Goal: Obtain resource: Download file/media

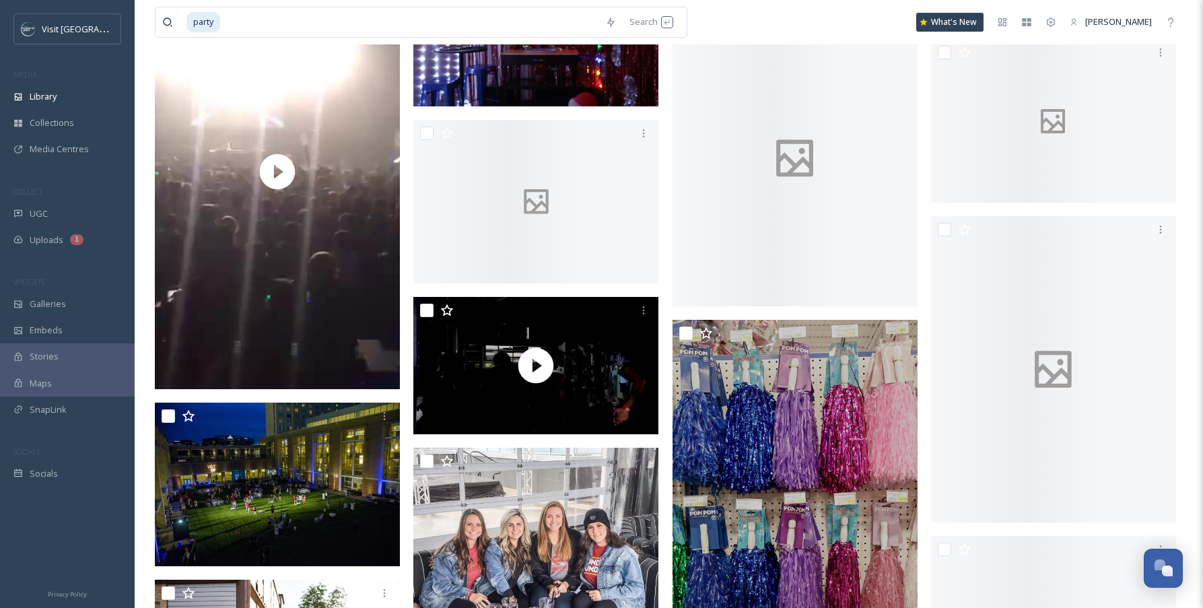
scroll to position [2110, 0]
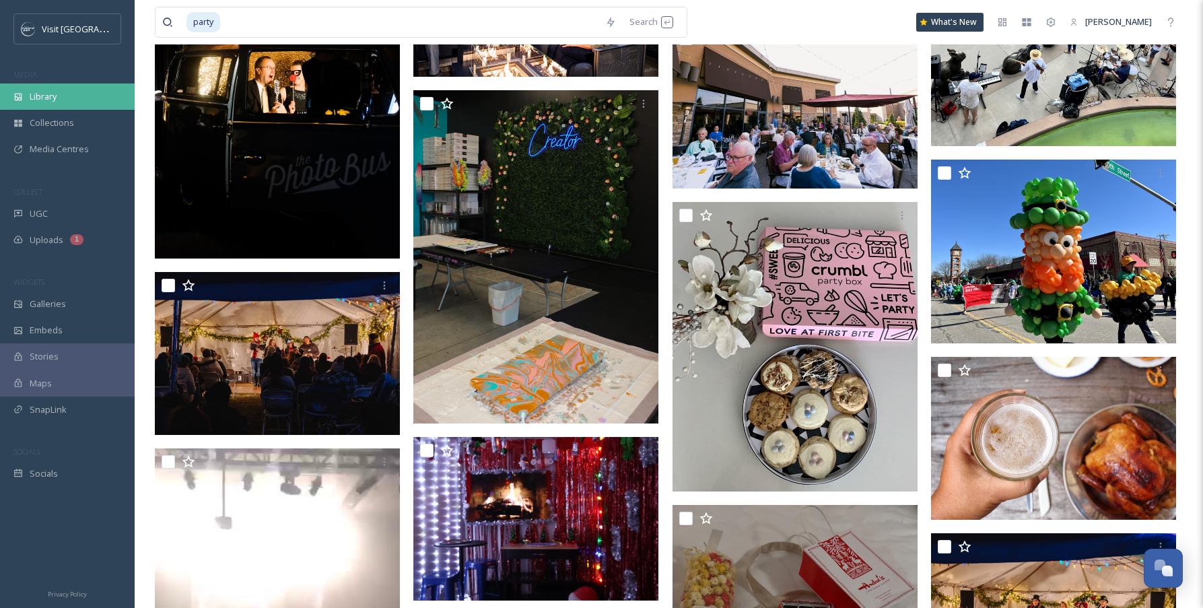
click at [52, 97] on span "Library" at bounding box center [43, 96] width 27 height 13
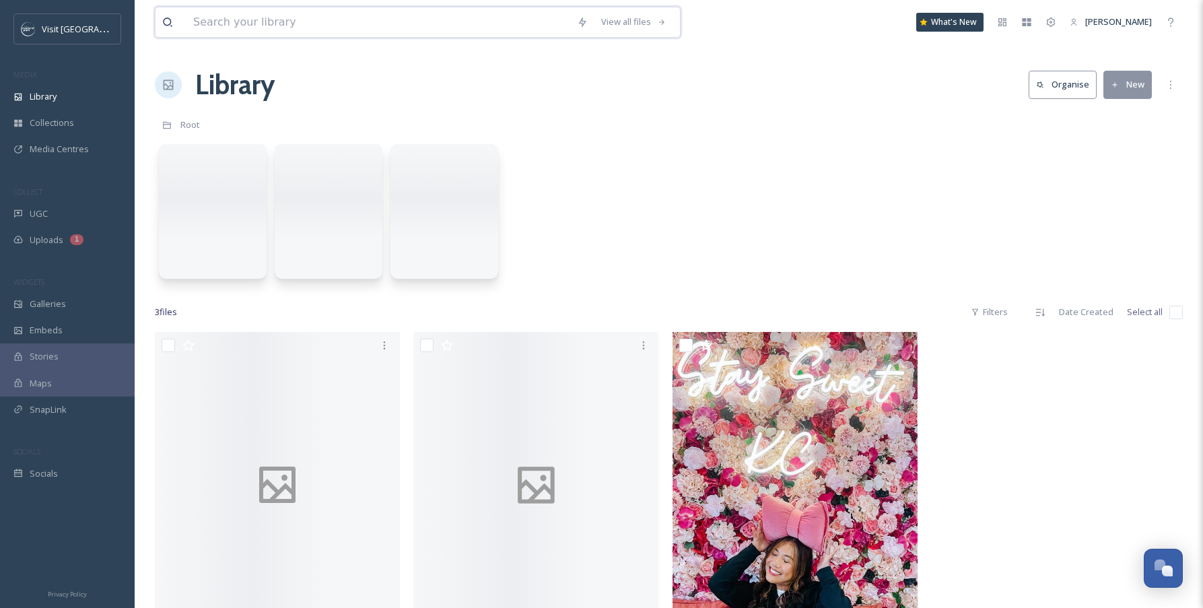
click at [316, 20] on input at bounding box center [379, 22] width 384 height 30
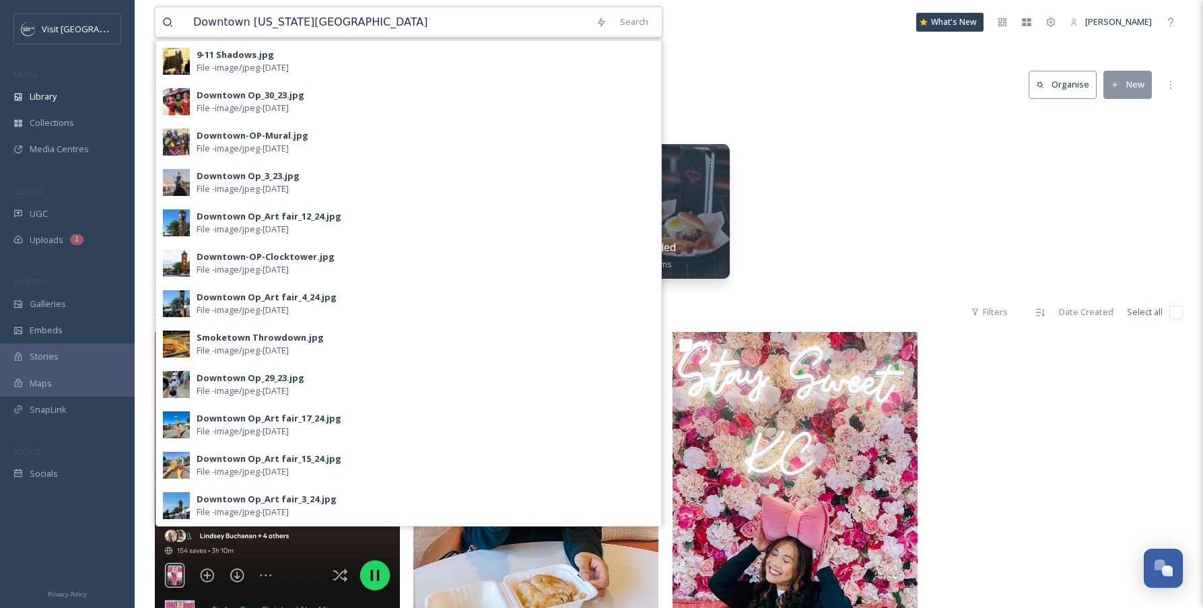
type input "Downtown [US_STATE][GEOGRAPHIC_DATA]"
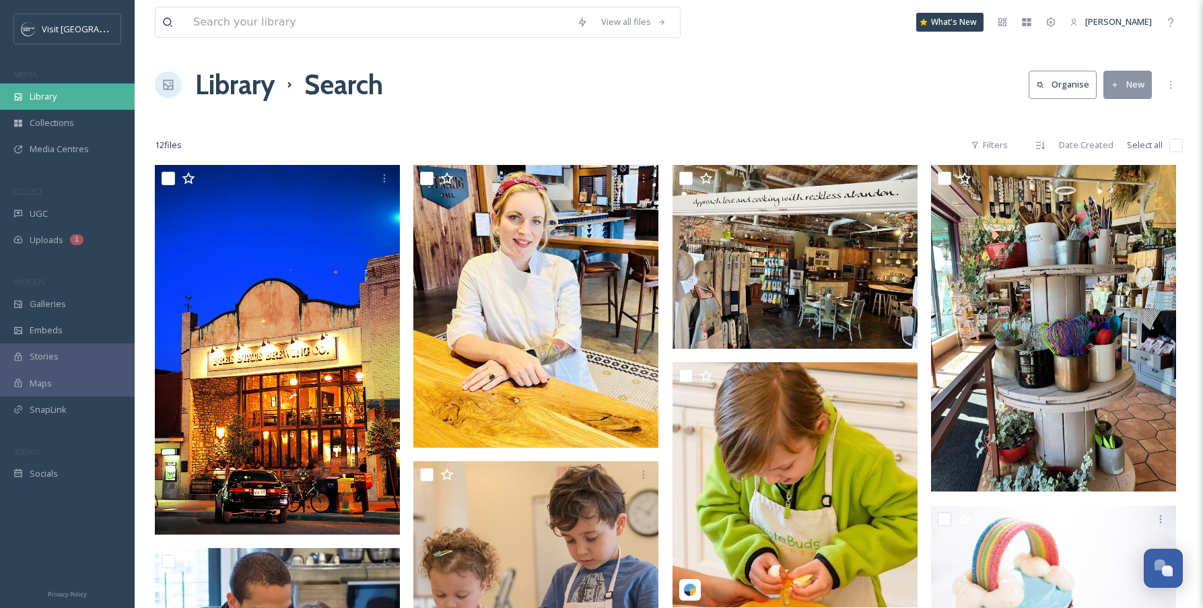
click at [42, 96] on span "Library" at bounding box center [43, 96] width 27 height 13
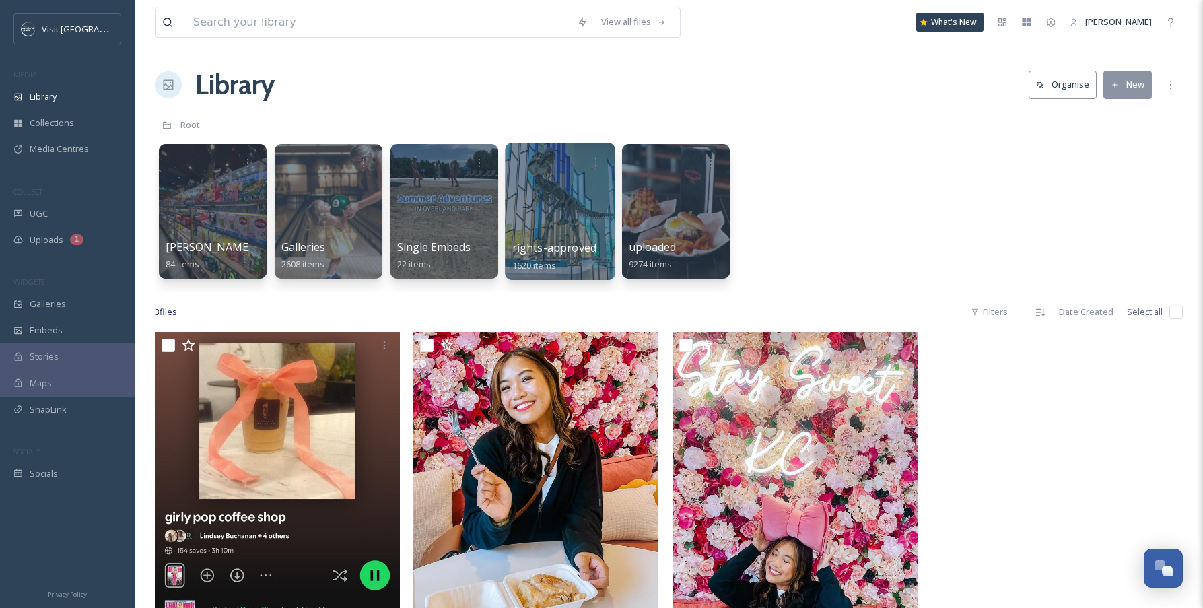
click at [555, 211] on div at bounding box center [560, 211] width 110 height 137
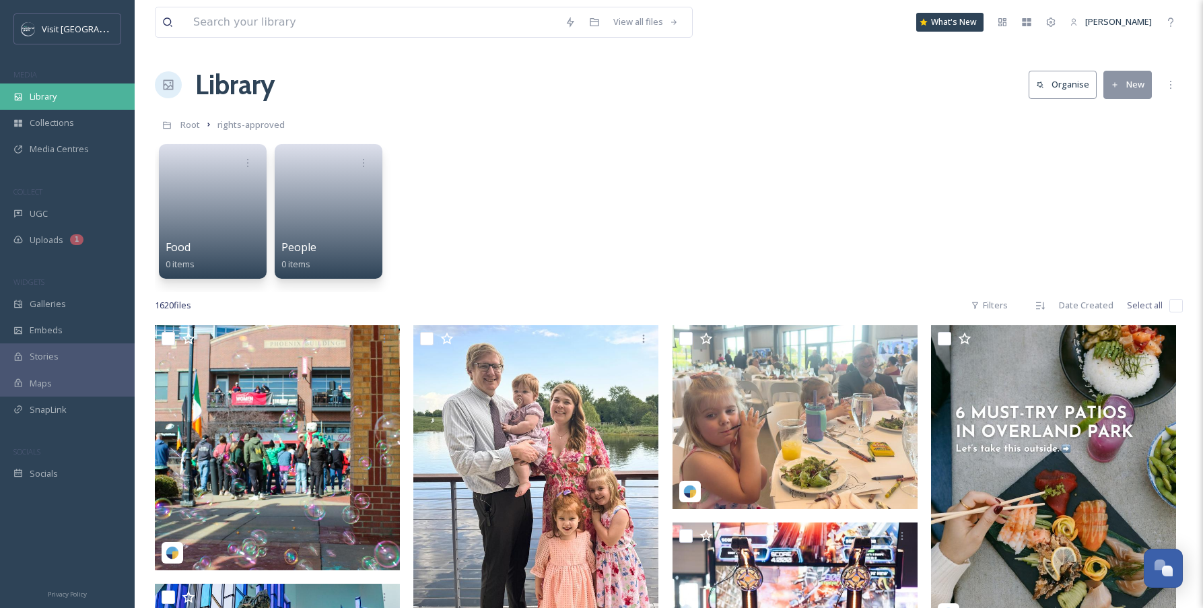
click at [37, 94] on span "Library" at bounding box center [43, 96] width 27 height 13
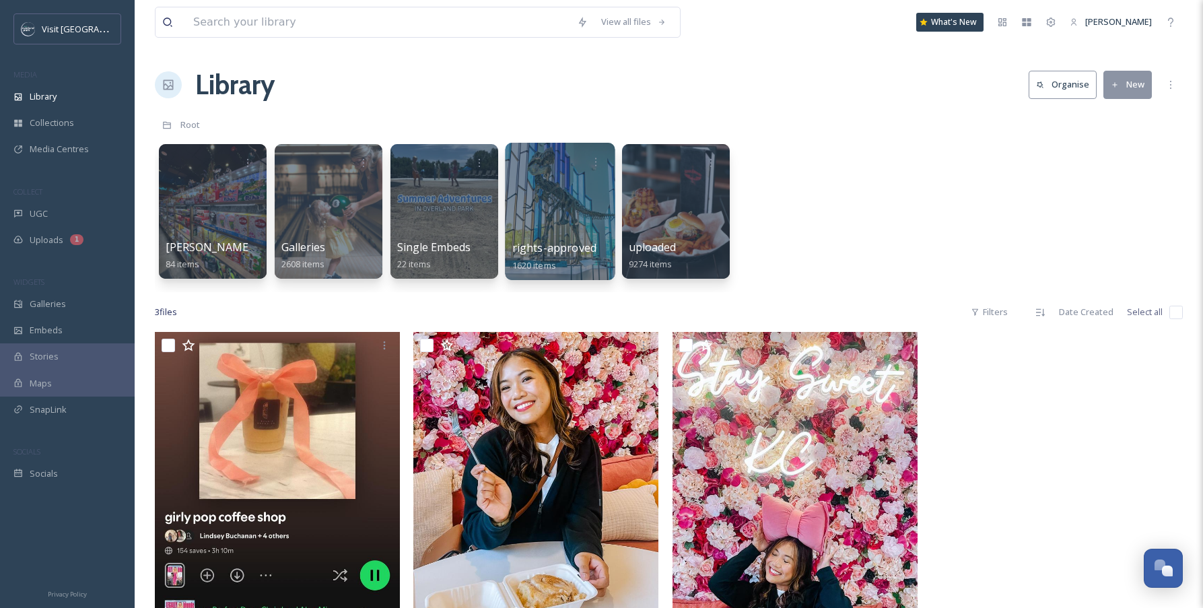
click at [560, 201] on div at bounding box center [560, 211] width 110 height 137
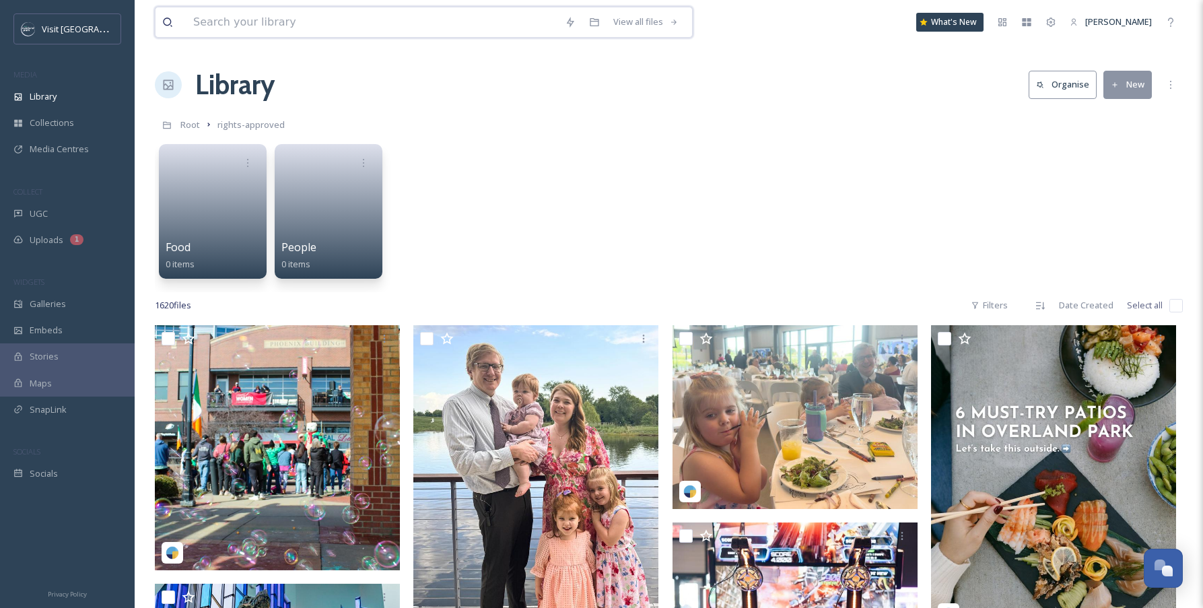
click at [301, 20] on input at bounding box center [373, 22] width 372 height 30
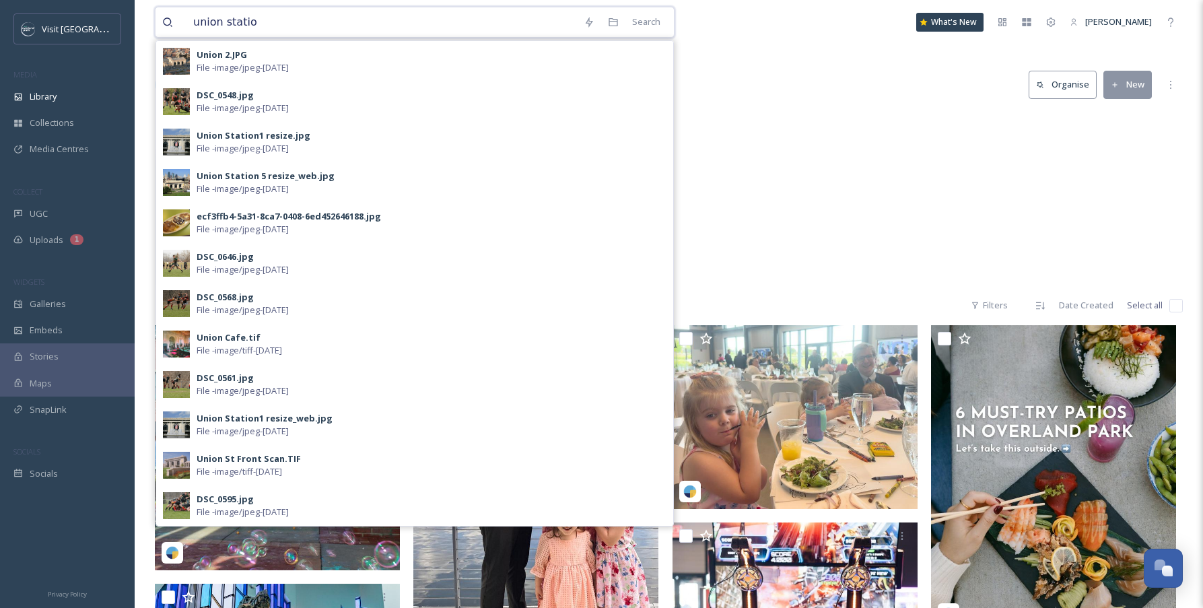
type input "[GEOGRAPHIC_DATA]"
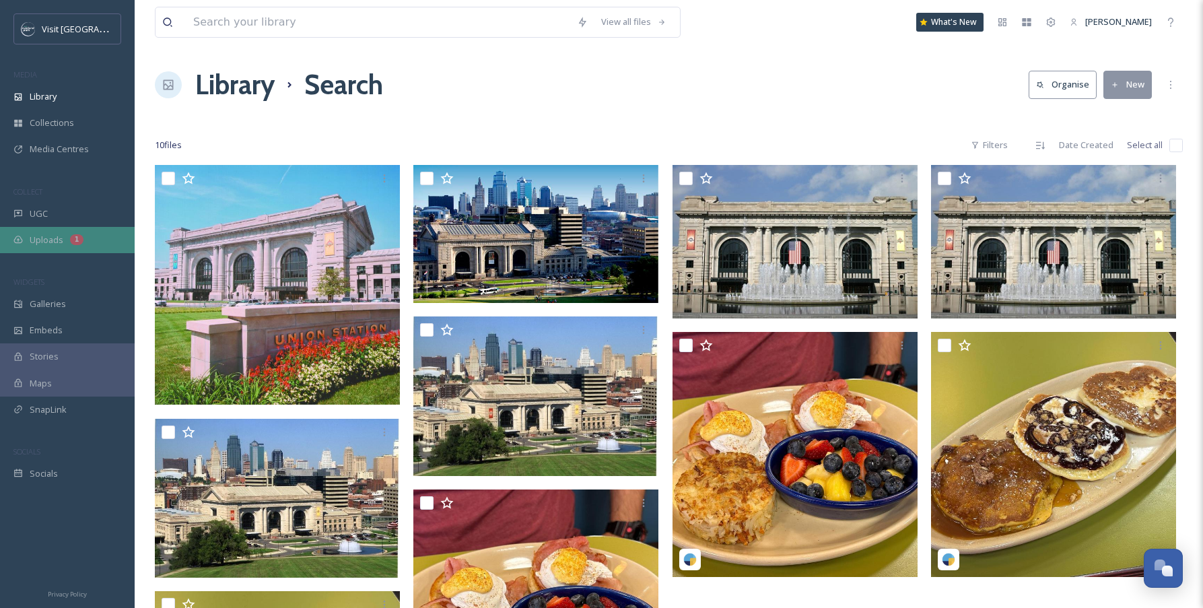
click at [52, 244] on span "Uploads" at bounding box center [47, 240] width 34 height 13
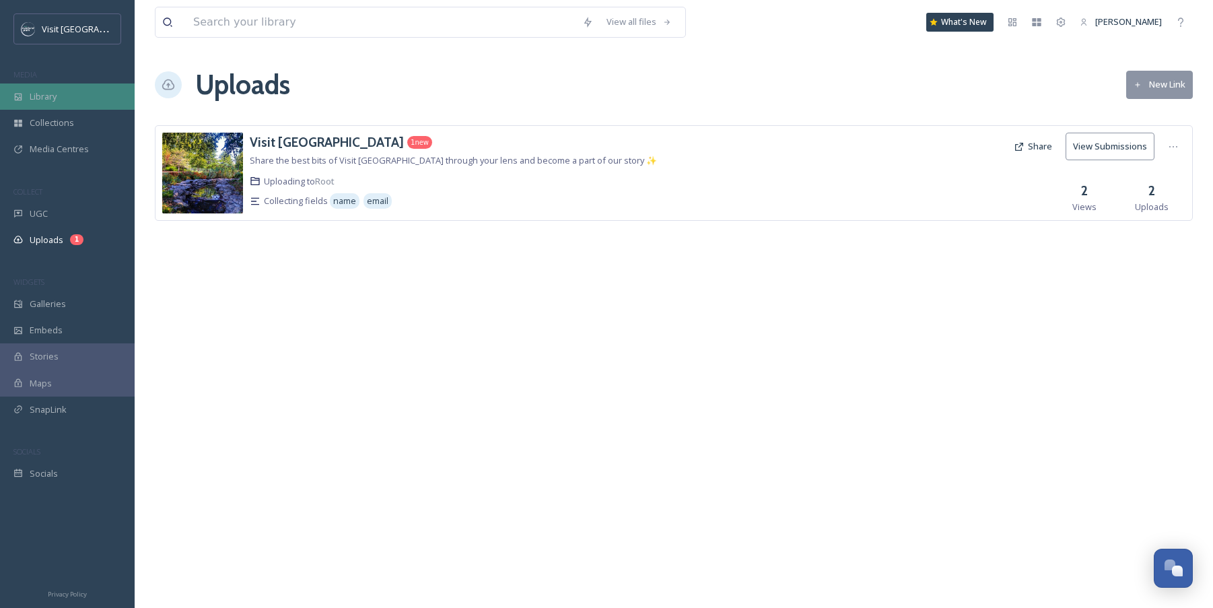
click at [47, 102] on span "Library" at bounding box center [43, 96] width 27 height 13
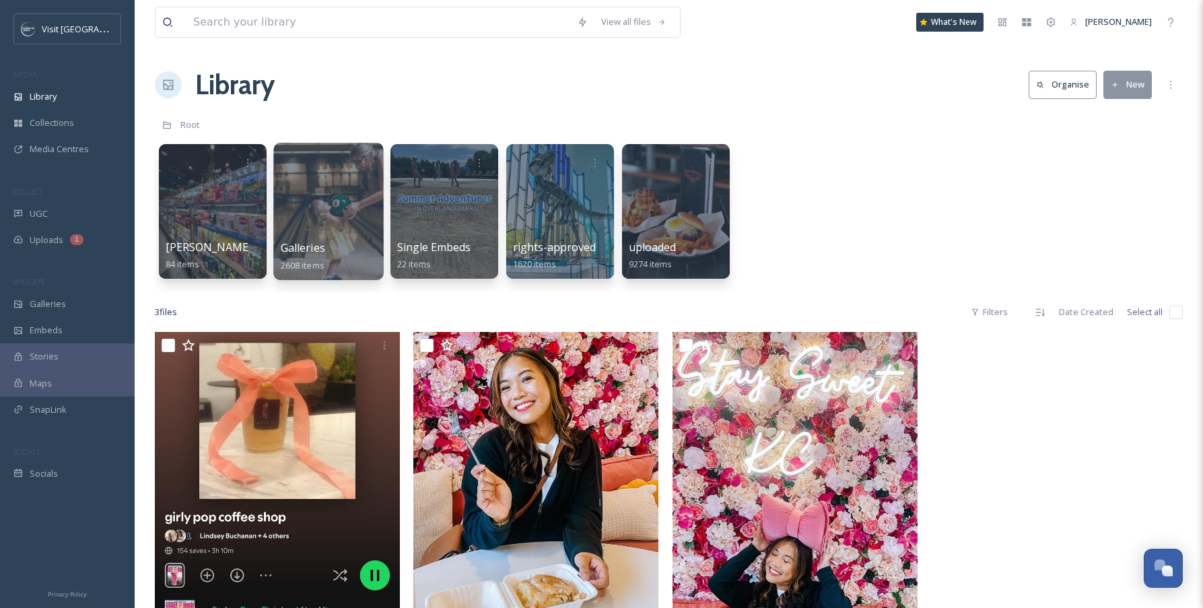
click at [312, 198] on div at bounding box center [328, 211] width 110 height 137
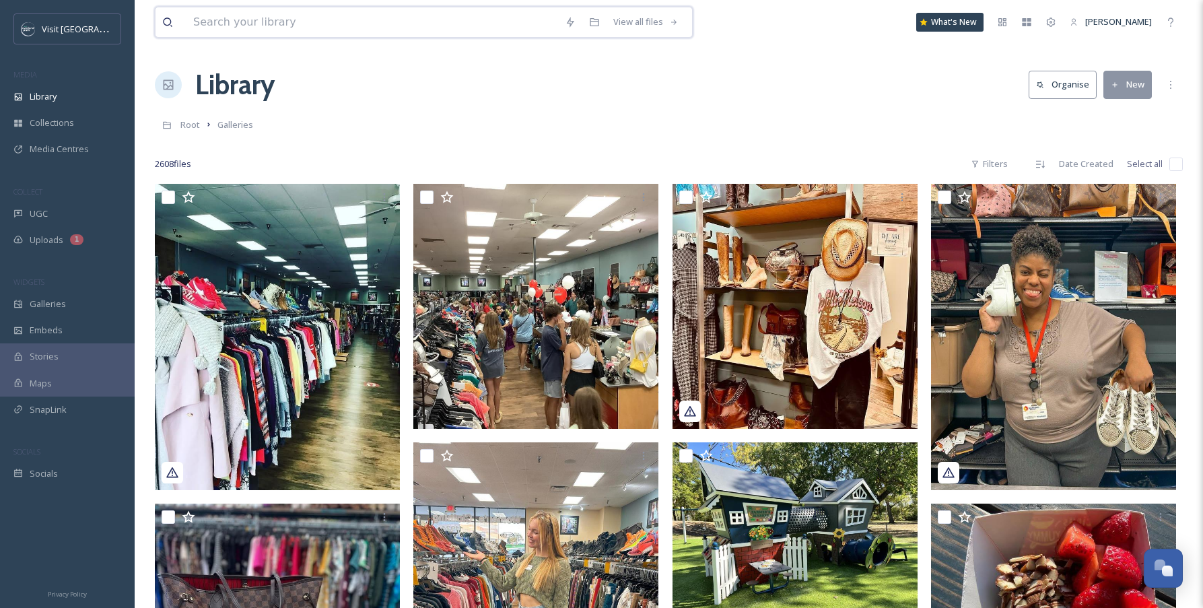
click at [248, 23] on input at bounding box center [373, 22] width 372 height 30
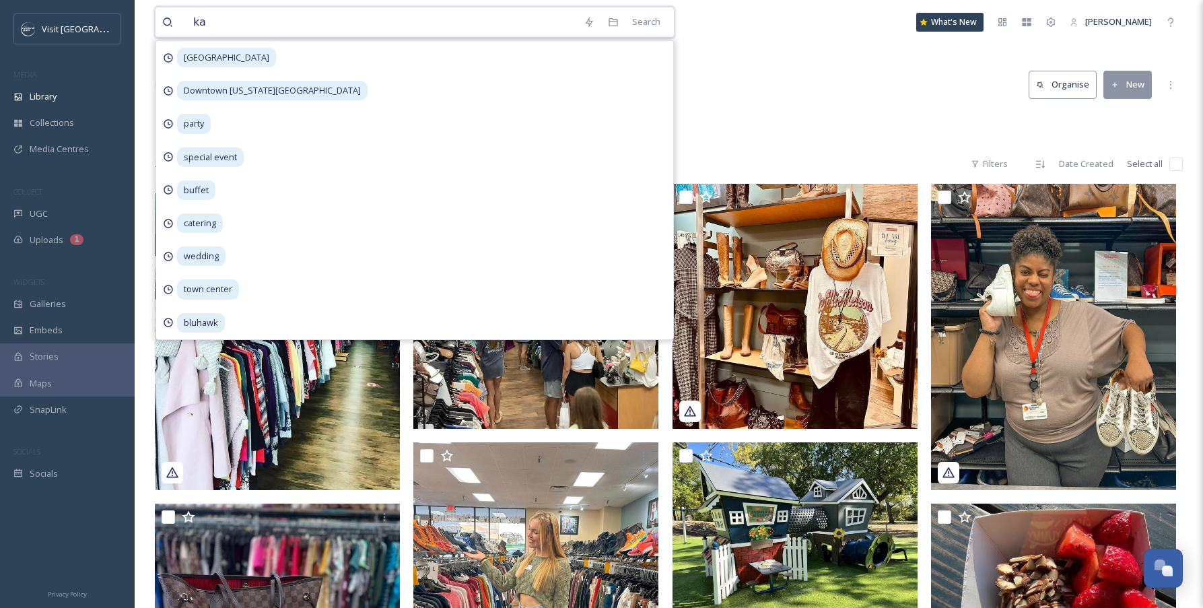
type input "k"
type input "nearby"
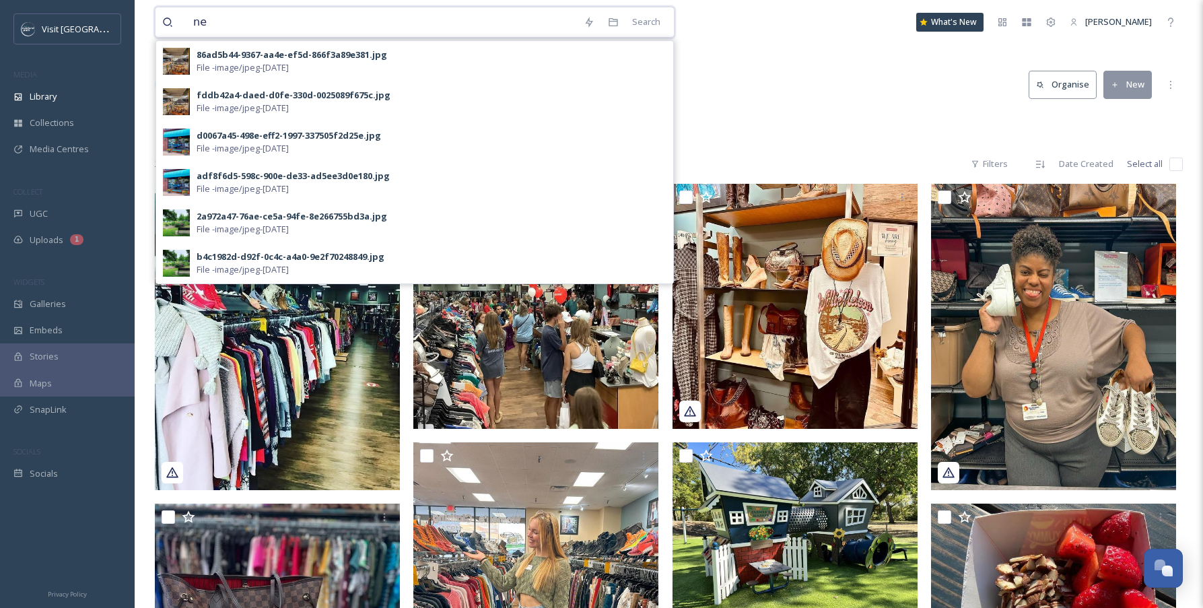
type input "n"
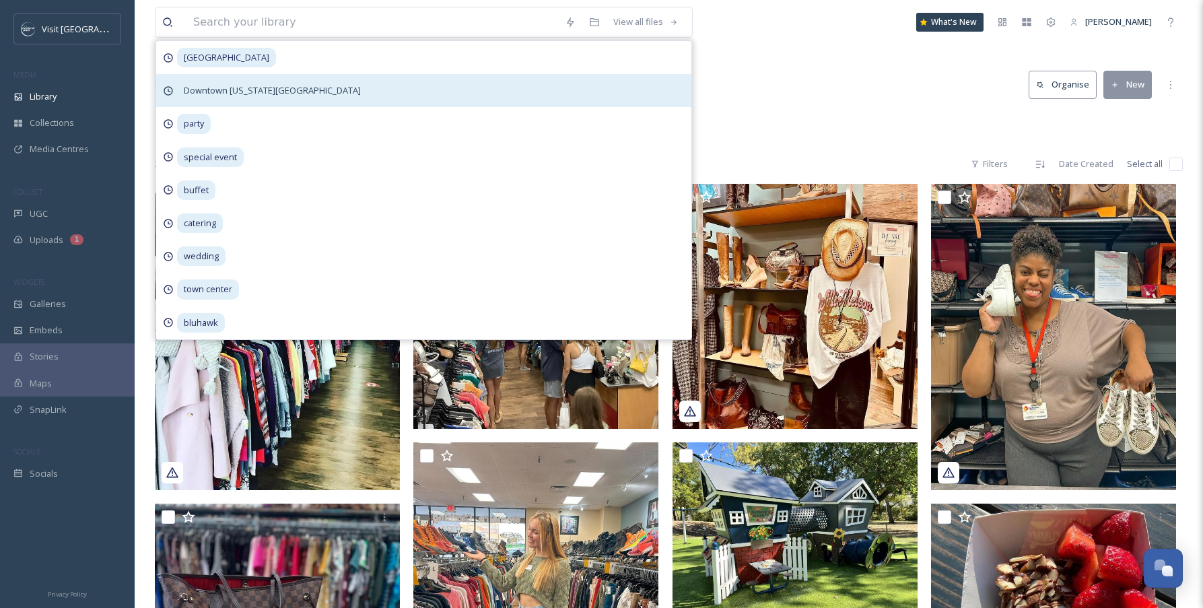
click at [236, 67] on span "Downtown [US_STATE][GEOGRAPHIC_DATA]" at bounding box center [226, 58] width 99 height 20
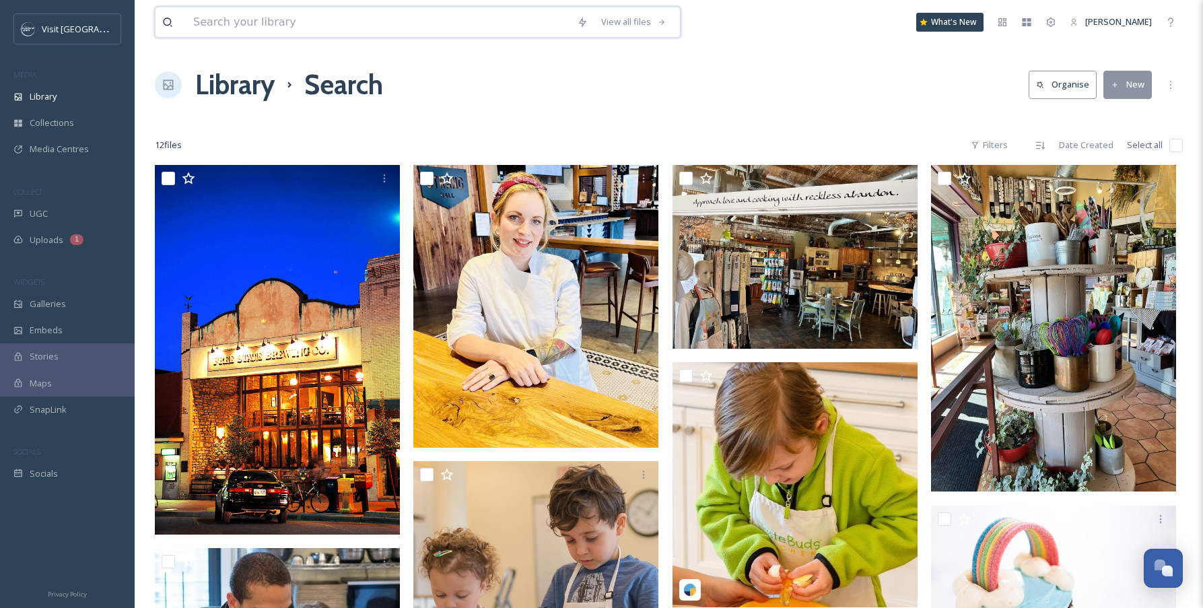
click at [290, 27] on input at bounding box center [379, 22] width 384 height 30
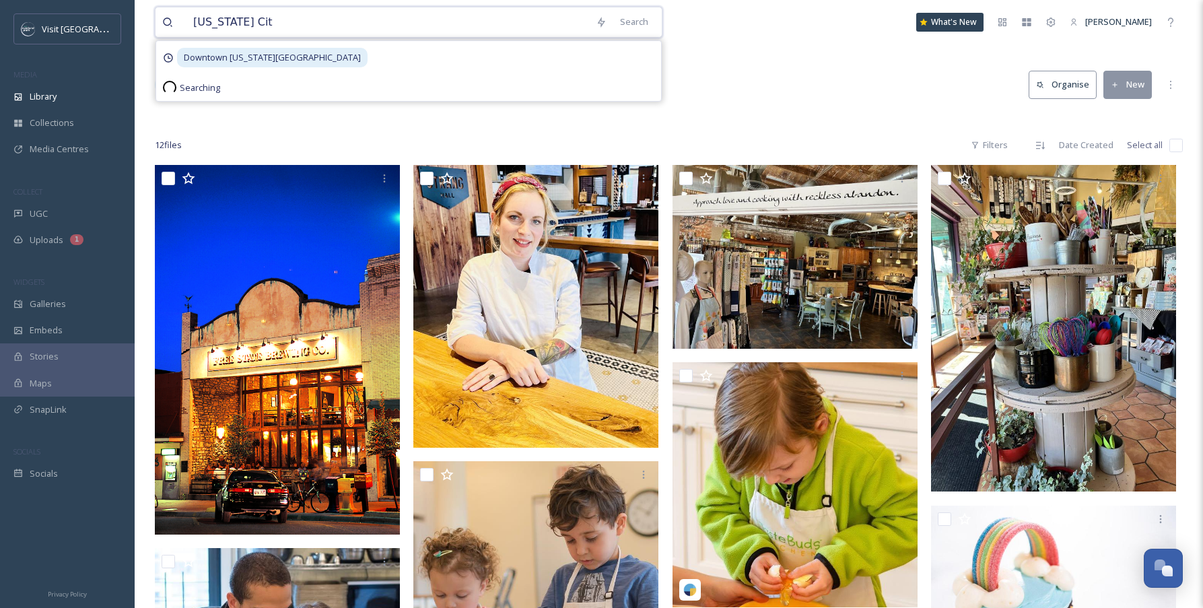
type input "[US_STATE][GEOGRAPHIC_DATA]"
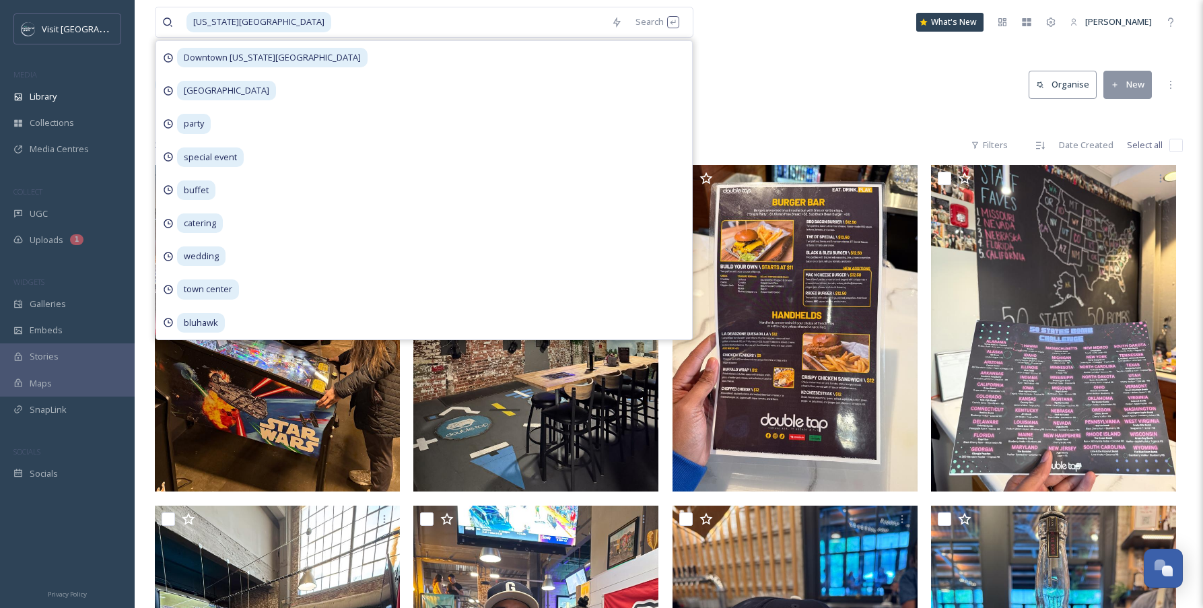
click at [838, 65] on div "Library Search Organise New" at bounding box center [669, 85] width 1028 height 40
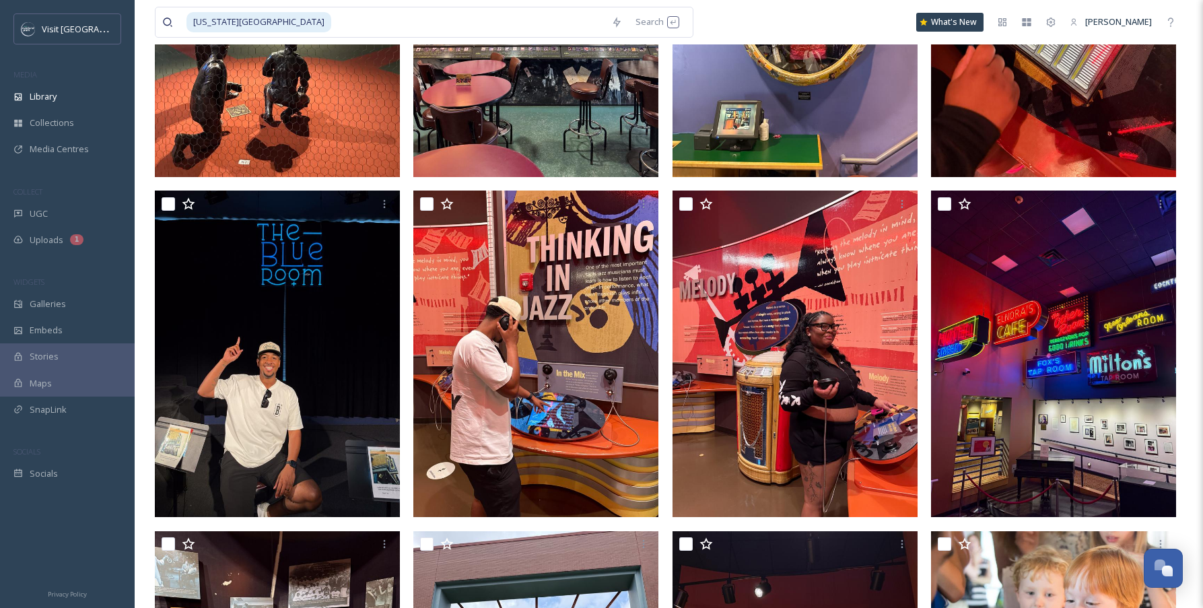
scroll to position [2019, 0]
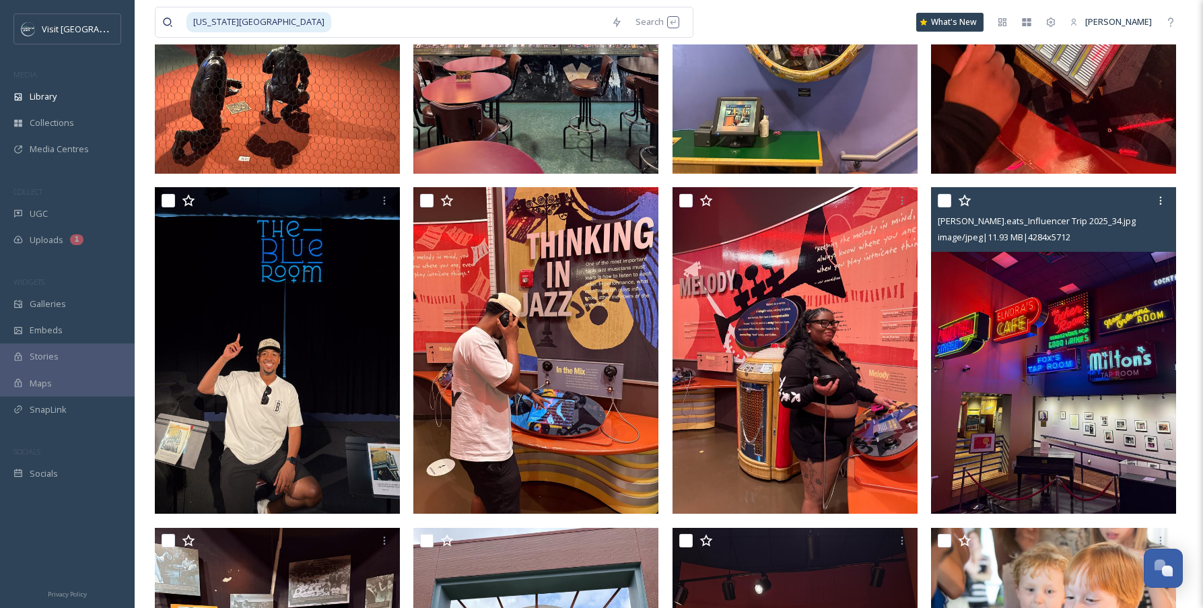
click at [1050, 302] on img at bounding box center [1053, 350] width 245 height 327
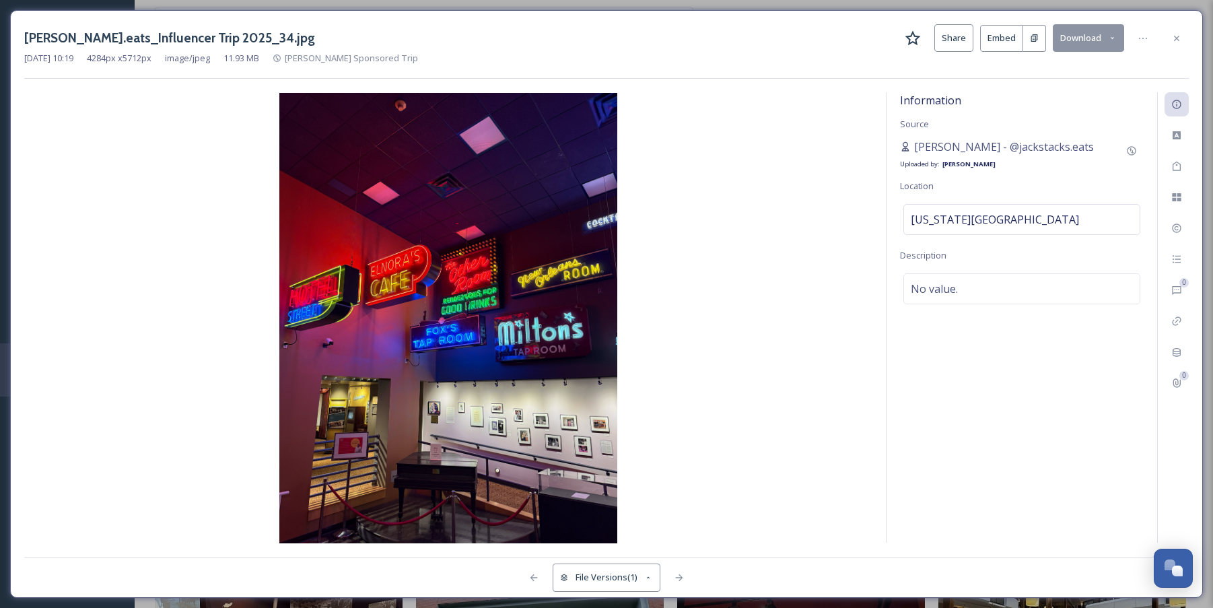
click at [1078, 35] on button "Download" at bounding box center [1088, 38] width 71 height 28
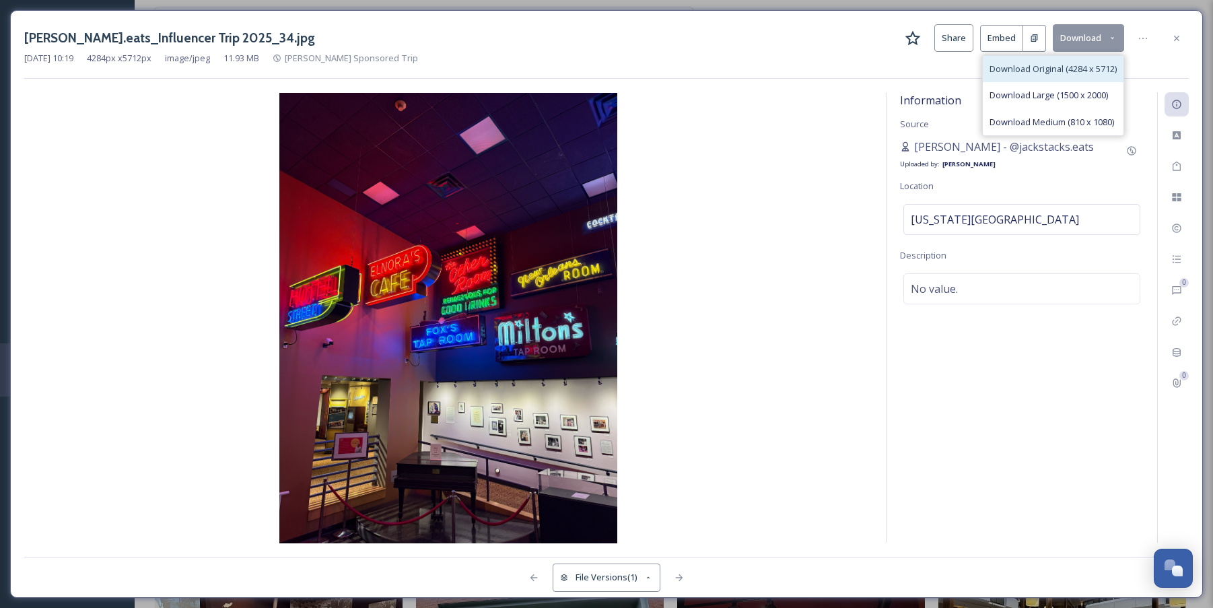
click at [1061, 69] on span "Download Original (4284 x 5712)" at bounding box center [1053, 69] width 127 height 13
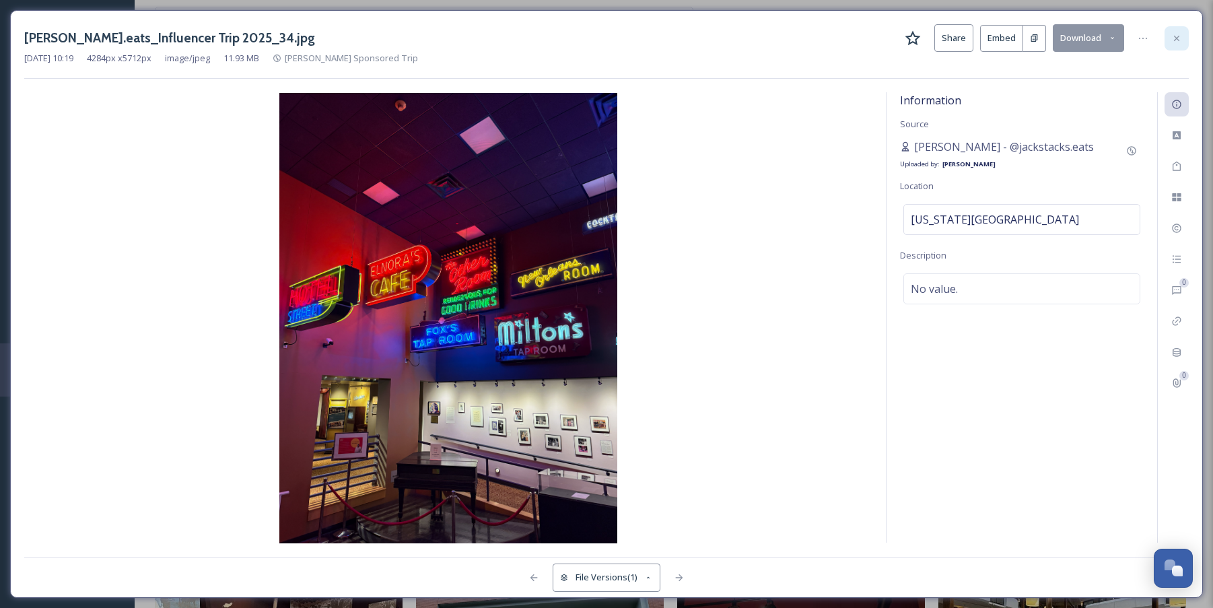
click at [1174, 36] on icon at bounding box center [1177, 38] width 11 height 11
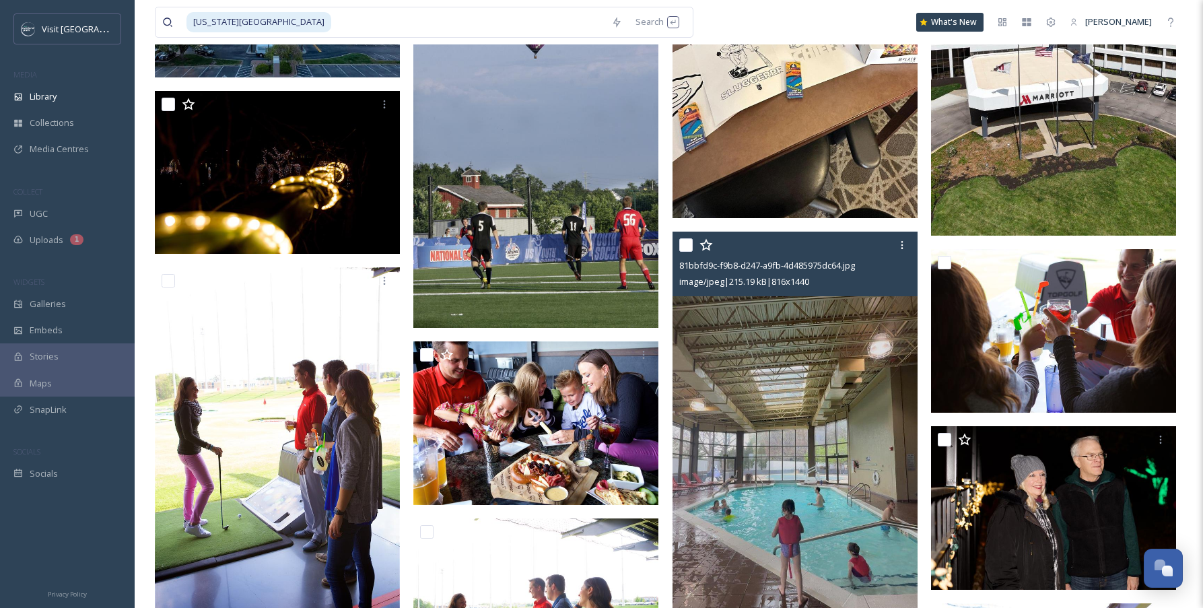
scroll to position [4163, 0]
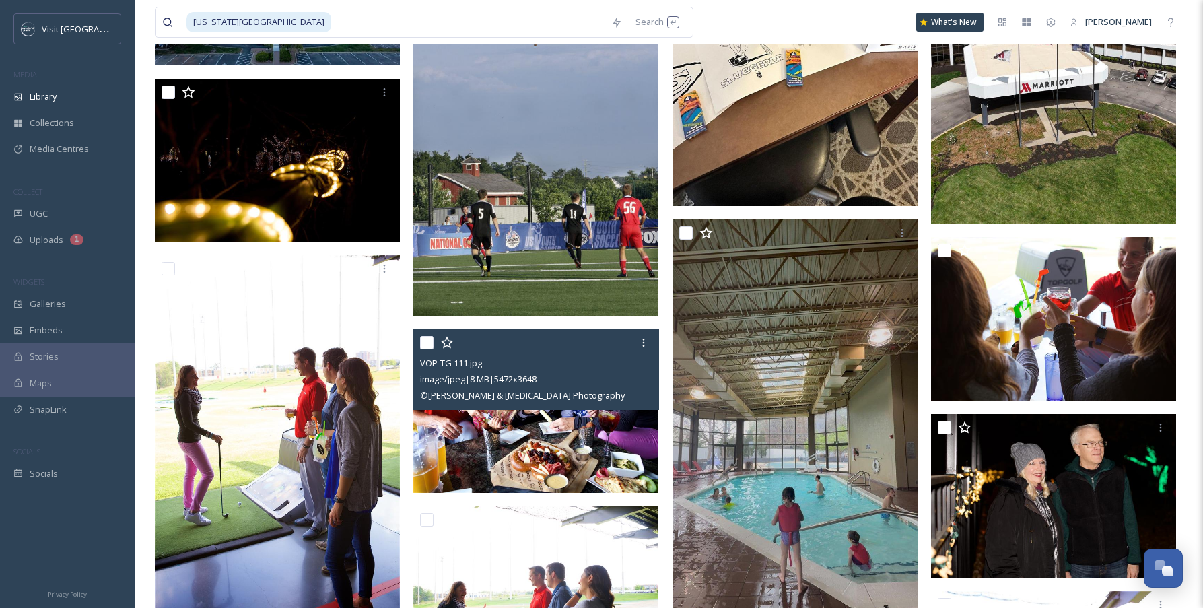
click at [563, 442] on img at bounding box center [535, 411] width 245 height 164
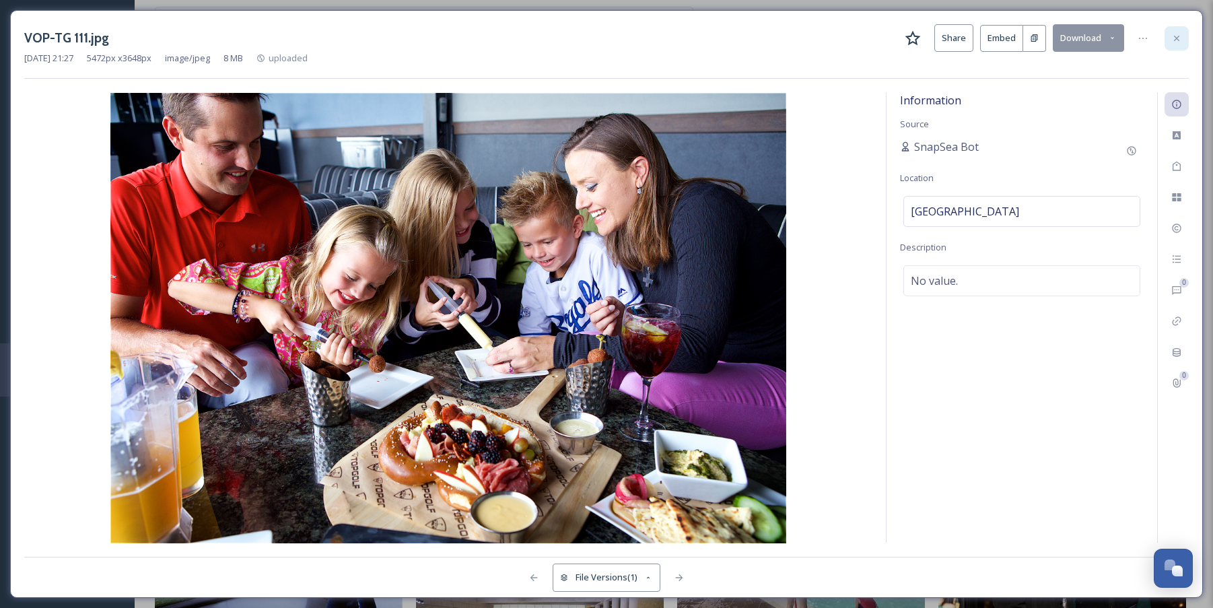
click at [1174, 42] on icon at bounding box center [1177, 38] width 11 height 11
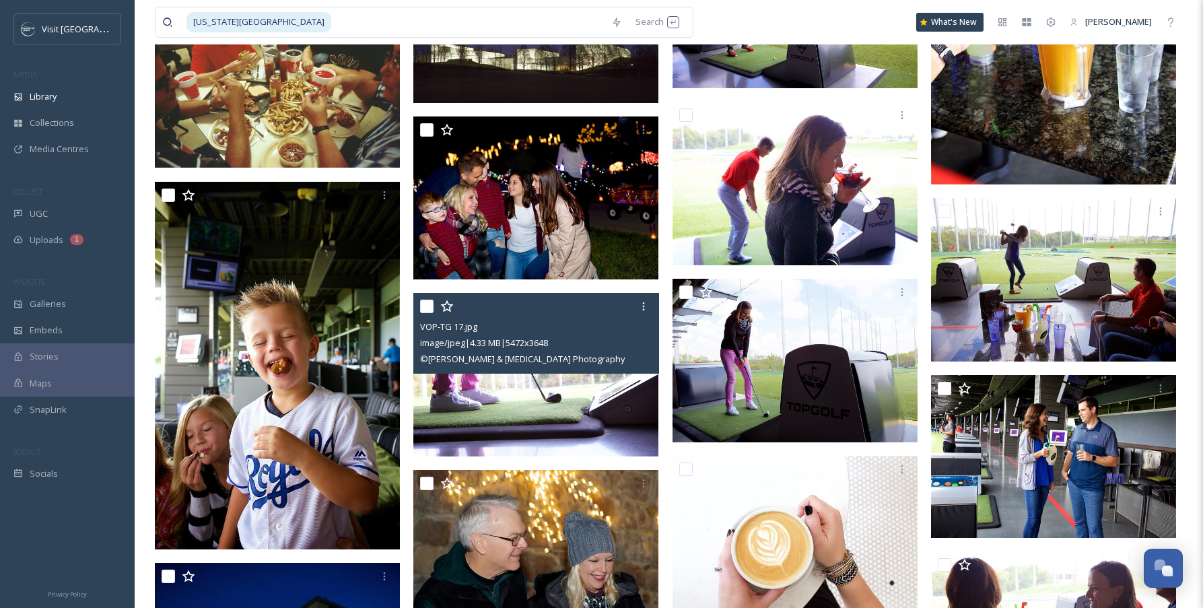
scroll to position [9410, 0]
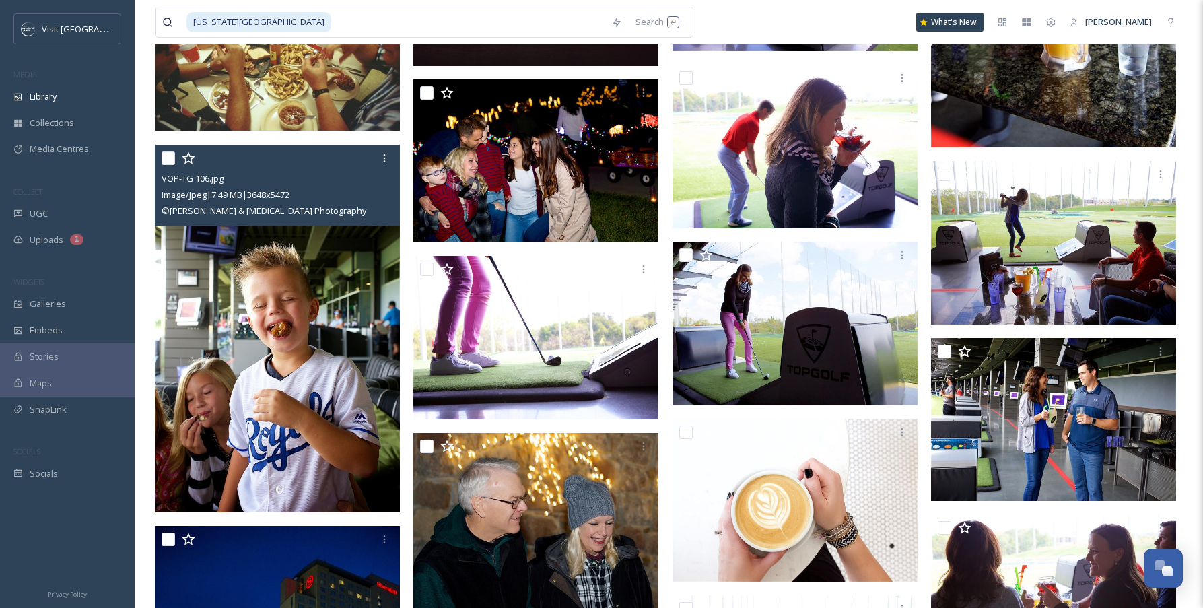
click at [211, 310] on img at bounding box center [277, 329] width 245 height 368
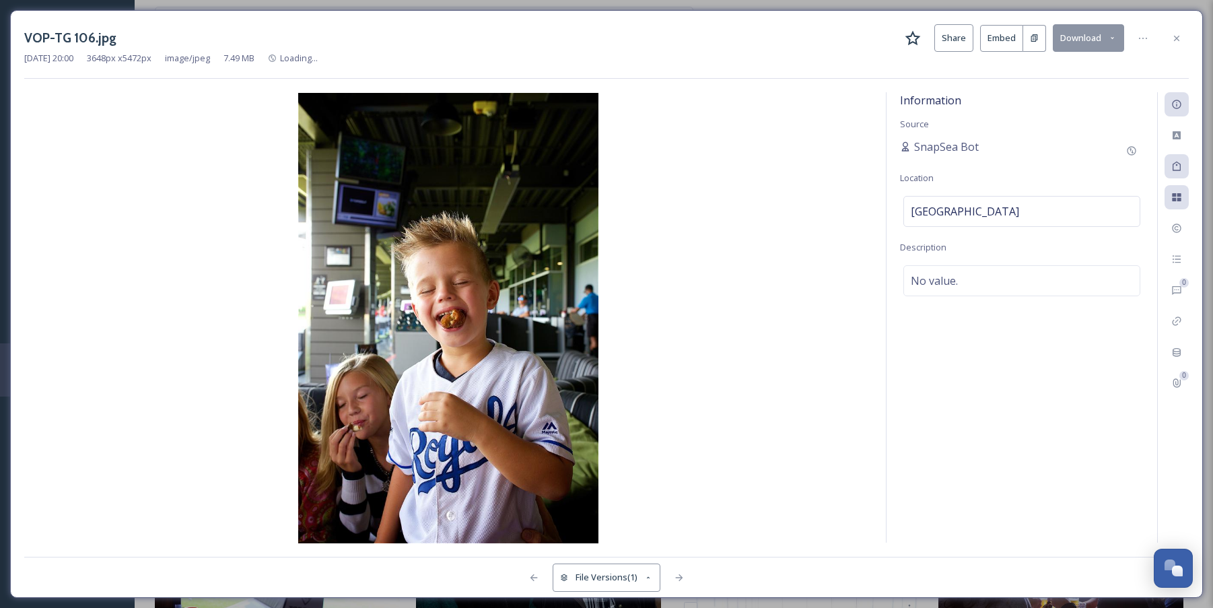
click at [1075, 41] on button "Download" at bounding box center [1088, 38] width 71 height 28
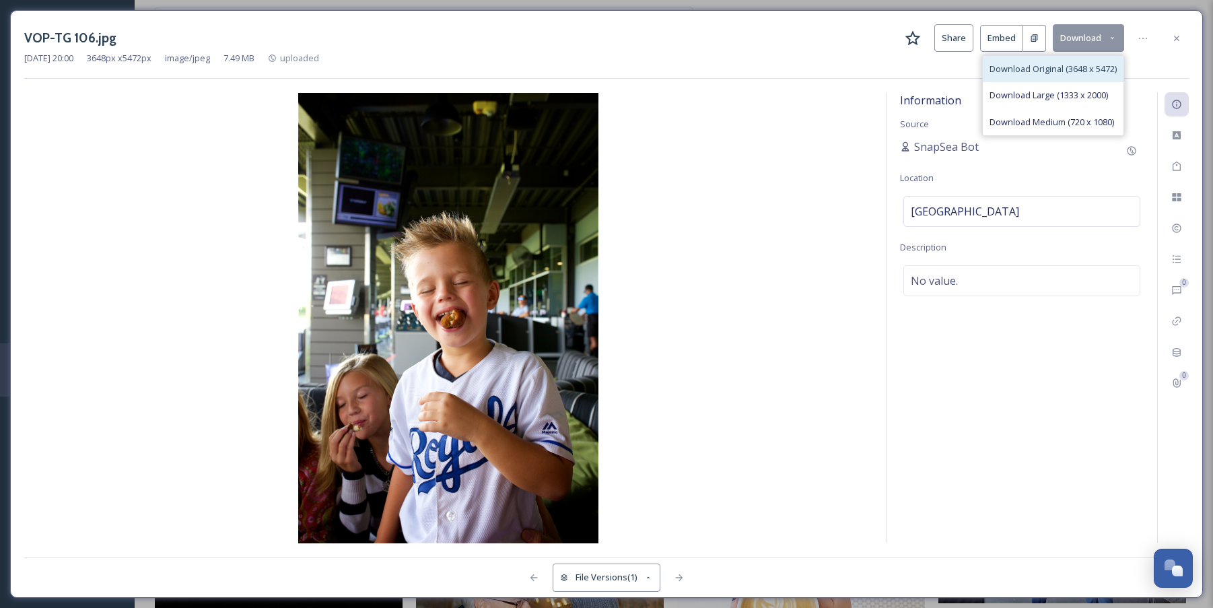
click at [1073, 67] on span "Download Original (3648 x 5472)" at bounding box center [1053, 69] width 127 height 13
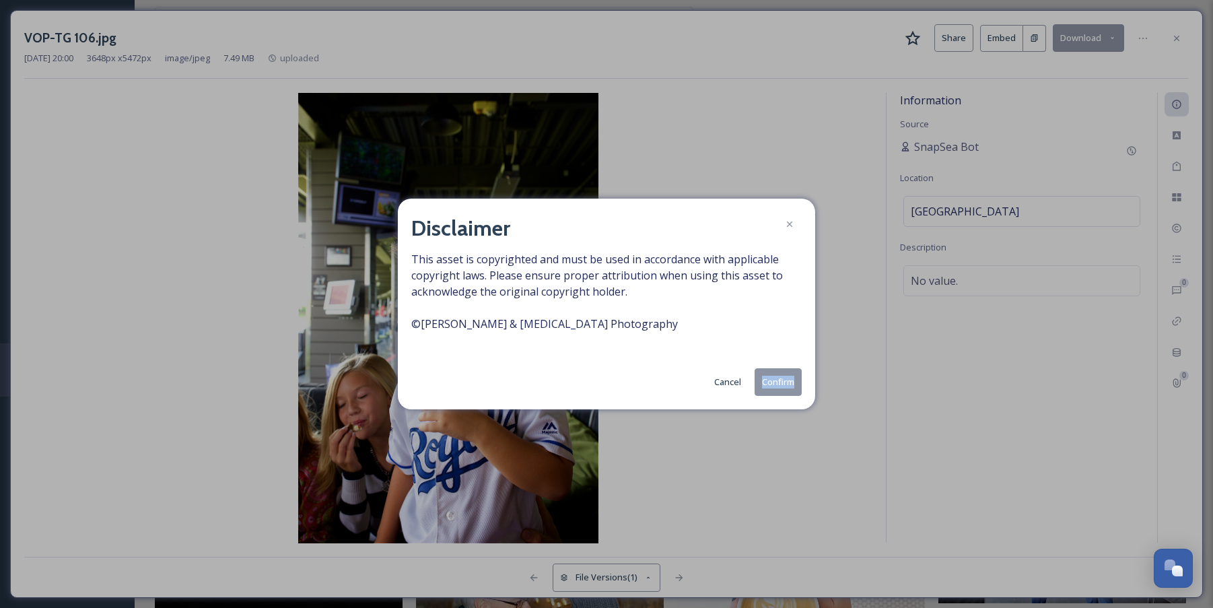
click at [778, 378] on button "Confirm" at bounding box center [778, 382] width 47 height 28
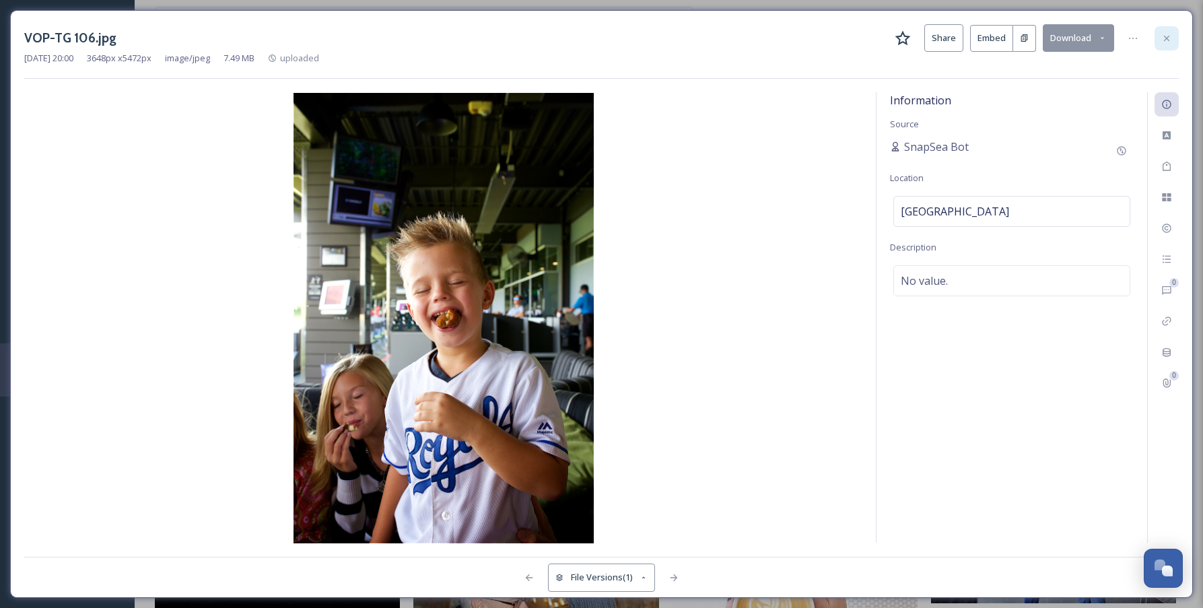
click at [1166, 40] on icon at bounding box center [1167, 38] width 11 height 11
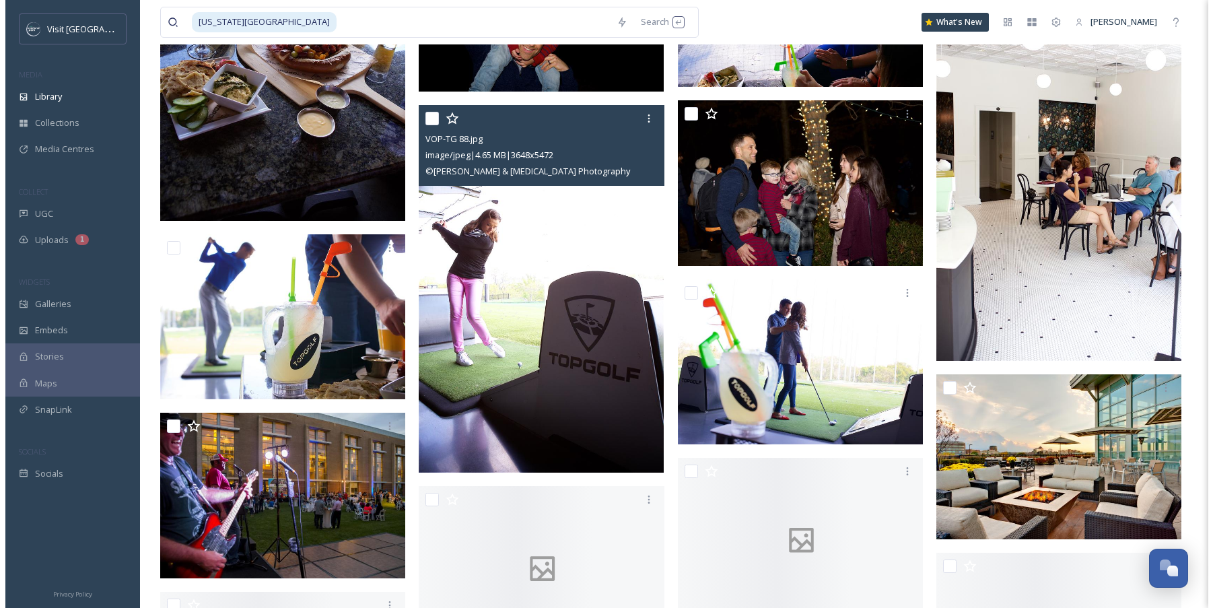
scroll to position [10576, 0]
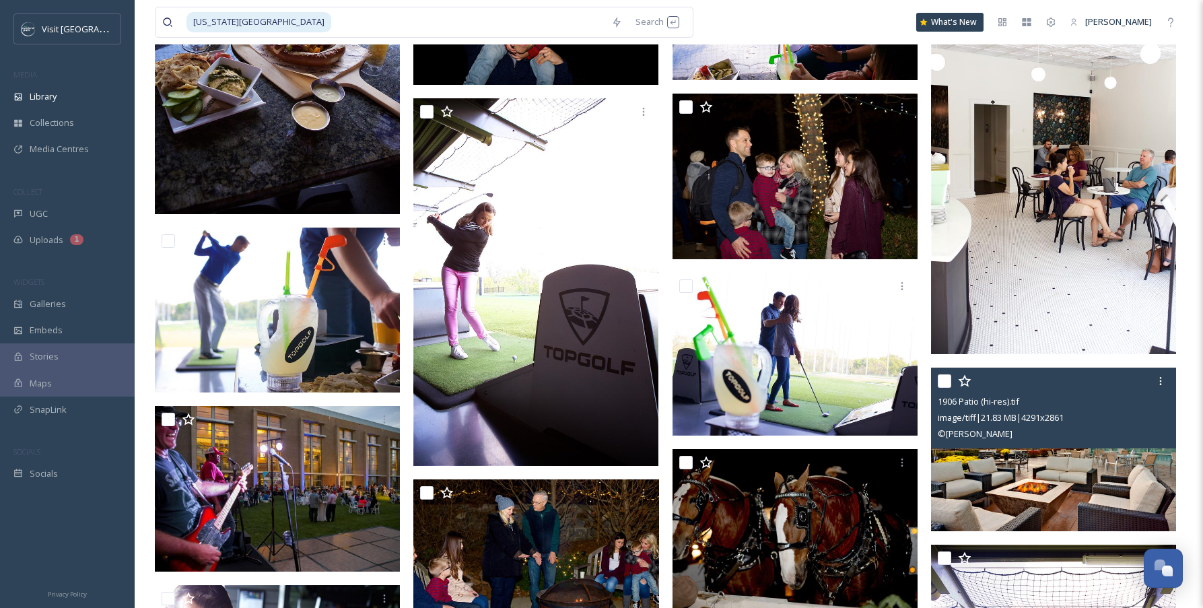
click at [1074, 469] on img at bounding box center [1053, 450] width 245 height 164
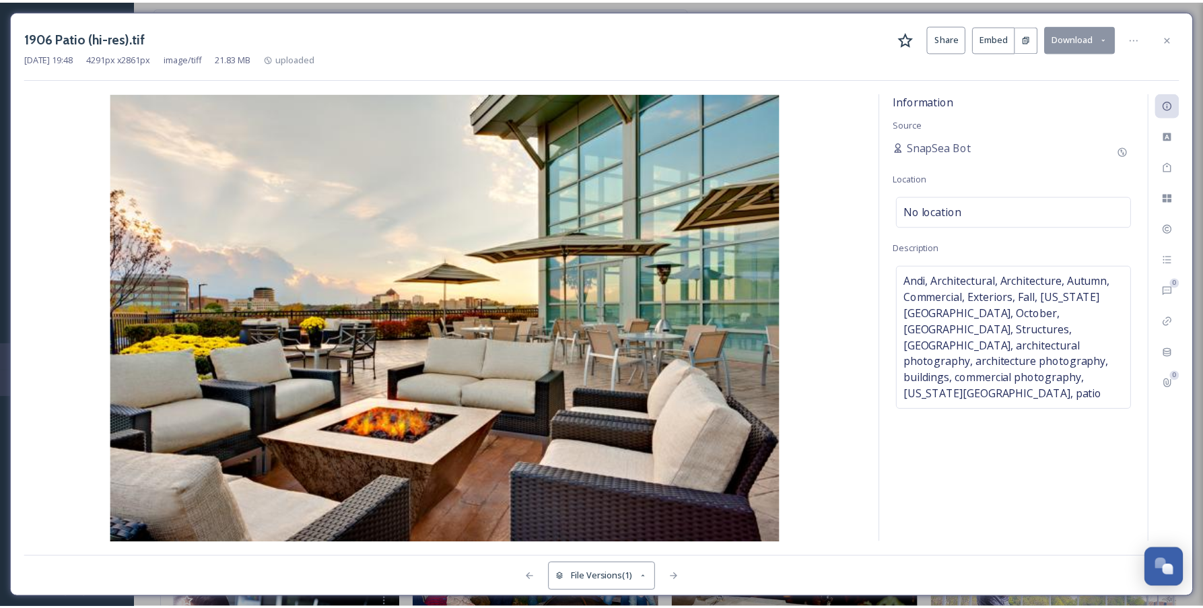
scroll to position [10580, 0]
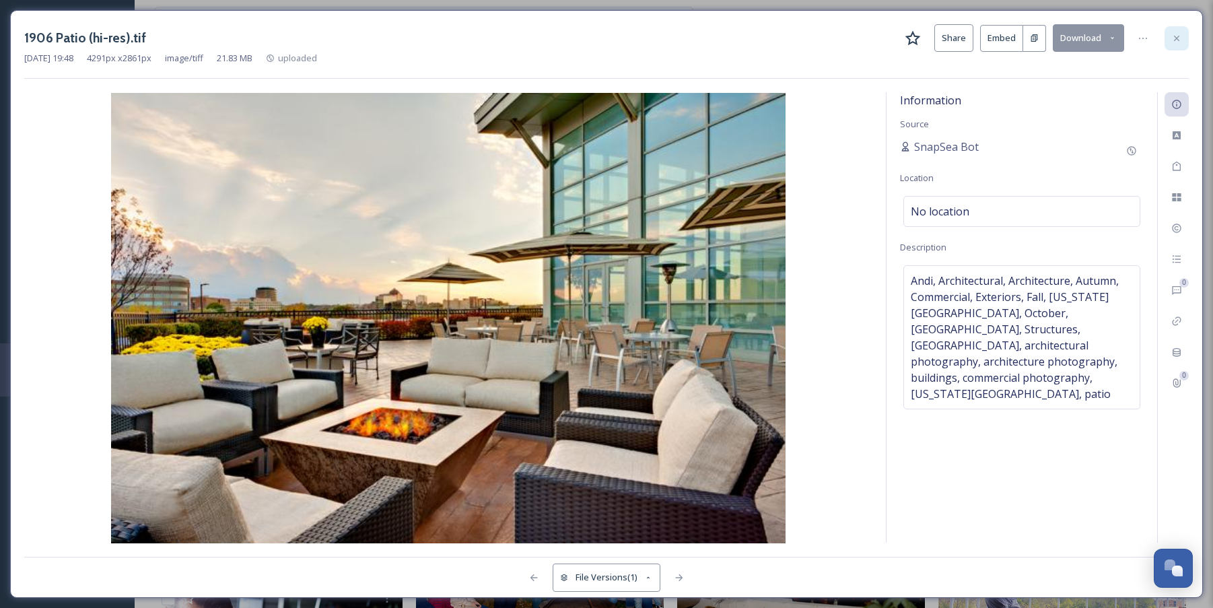
click at [1184, 34] on div at bounding box center [1177, 38] width 24 height 24
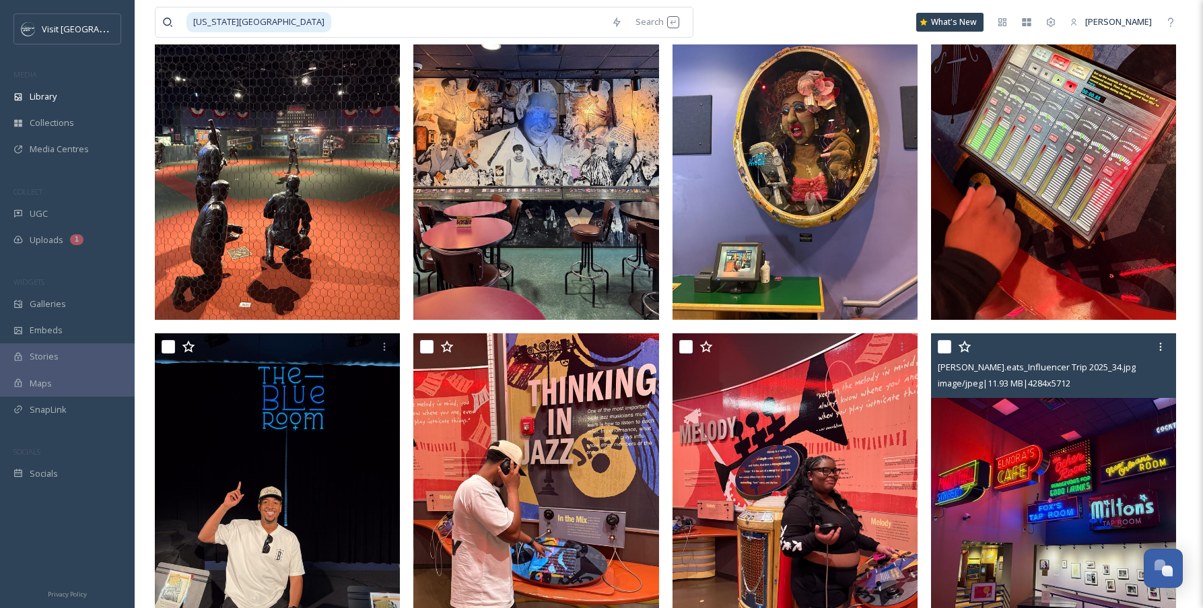
scroll to position [758, 0]
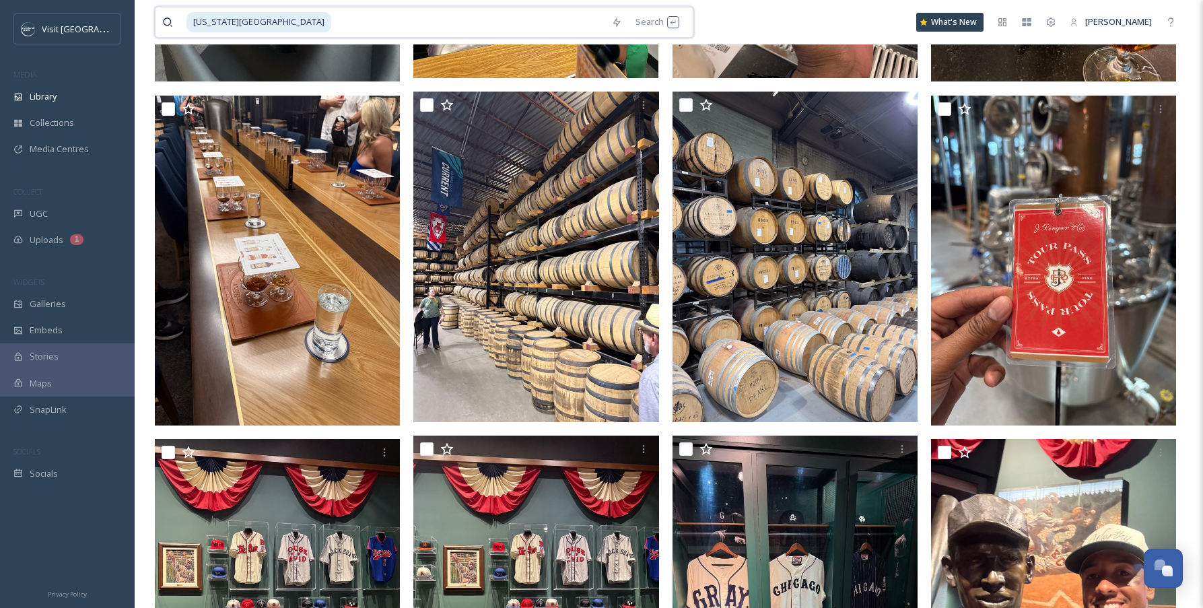
click at [496, 26] on input at bounding box center [469, 22] width 272 height 30
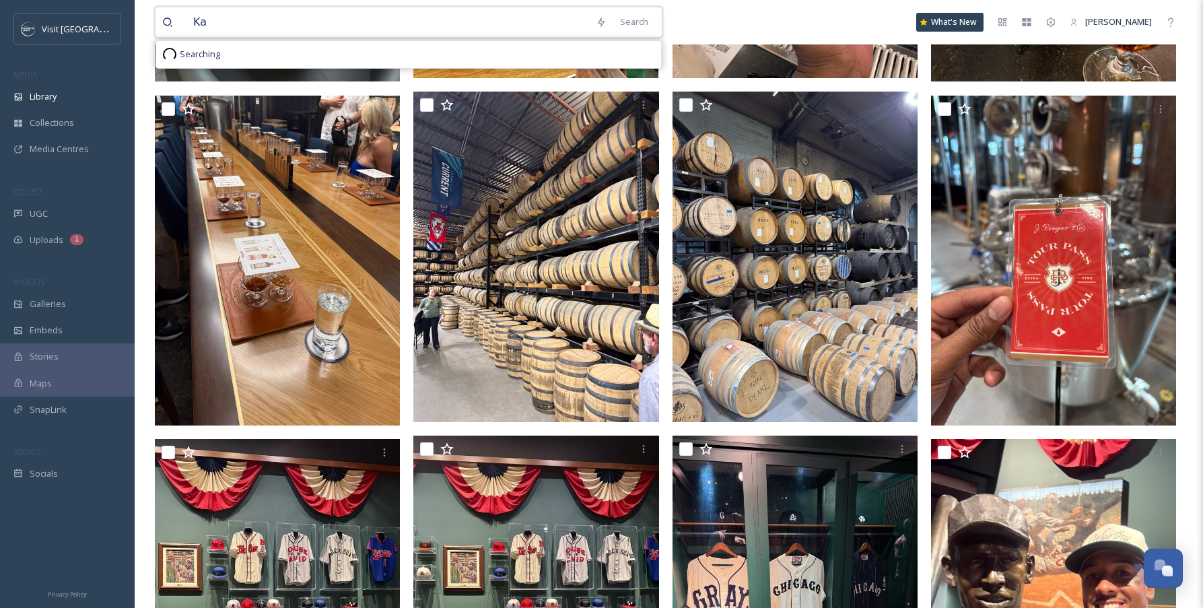
type input "K"
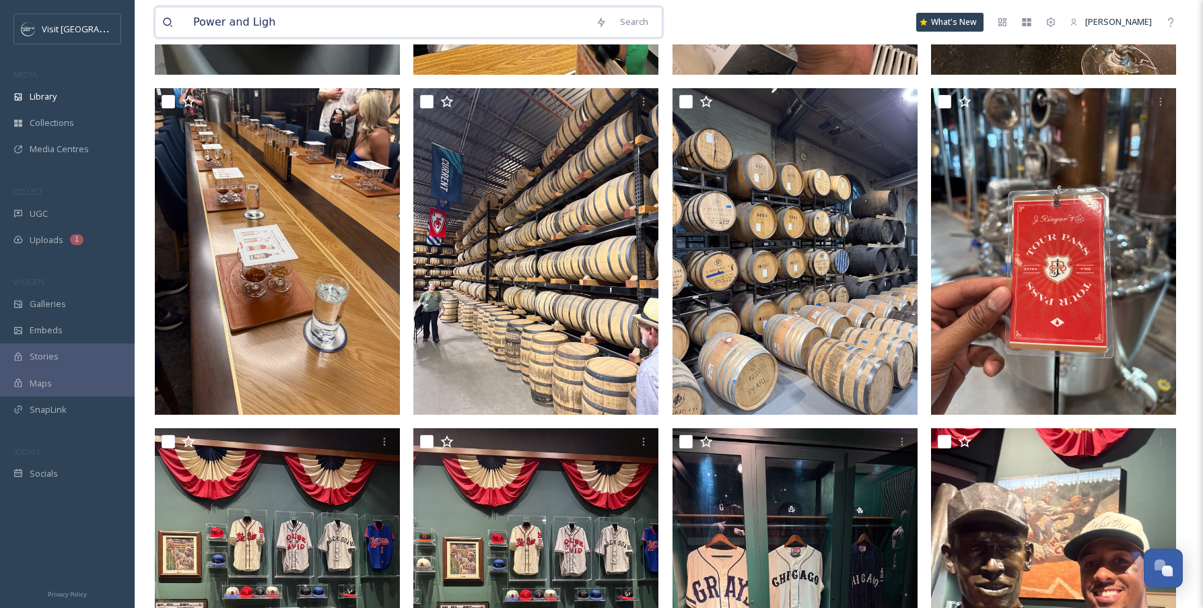
type input "Power and Light"
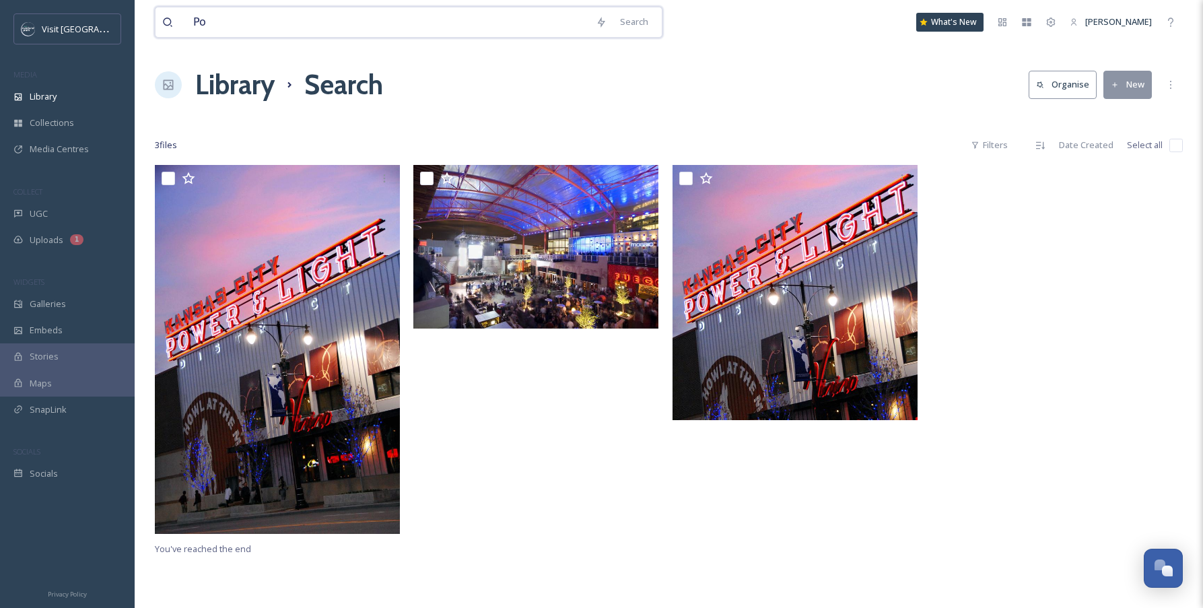
type input "P"
type input "[GEOGRAPHIC_DATA]"
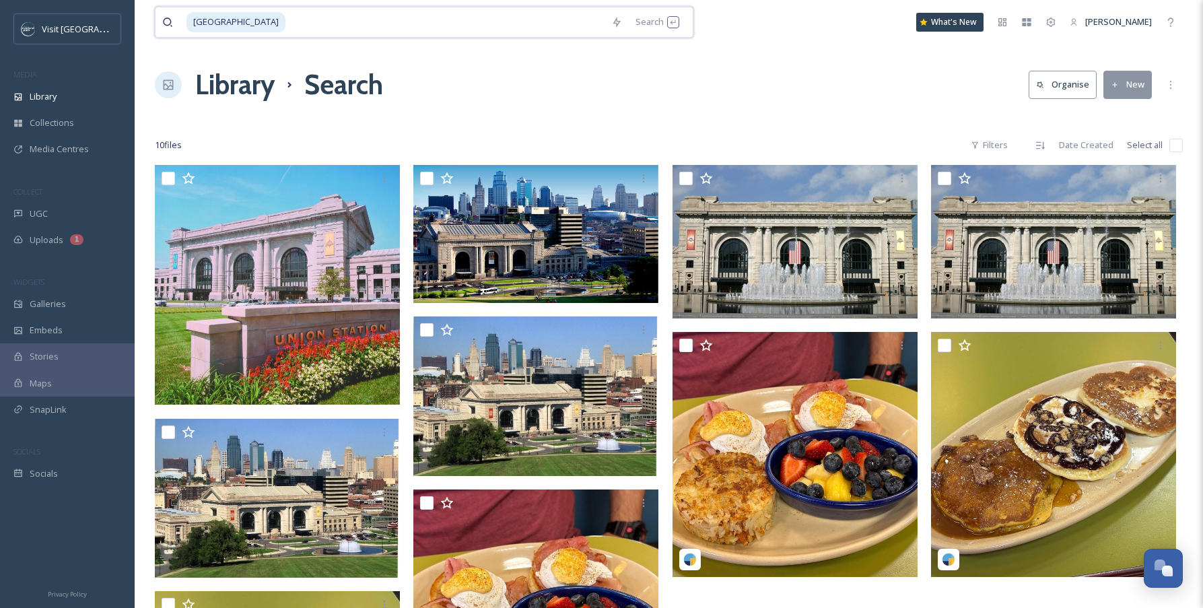
drag, startPoint x: 267, startPoint y: 22, endPoint x: 143, endPoint y: 13, distance: 124.9
click at [143, 15] on div "[GEOGRAPHIC_DATA] Search What's [GEOGRAPHIC_DATA][PERSON_NAME] Search Organise …" at bounding box center [669, 429] width 1069 height 859
type input "U"
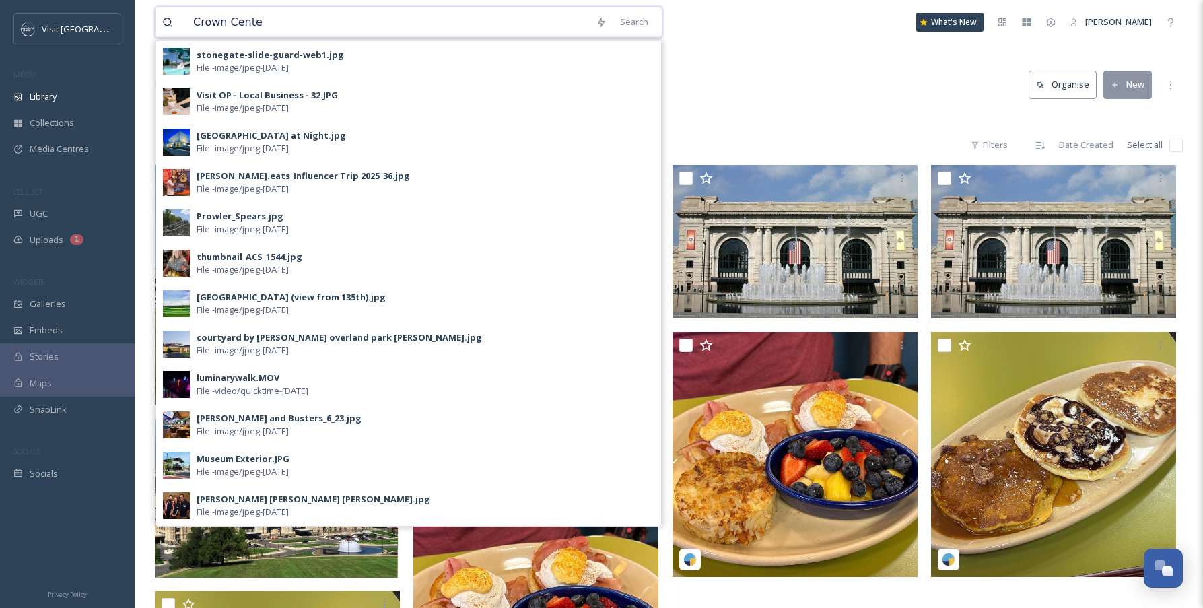
type input "[GEOGRAPHIC_DATA]"
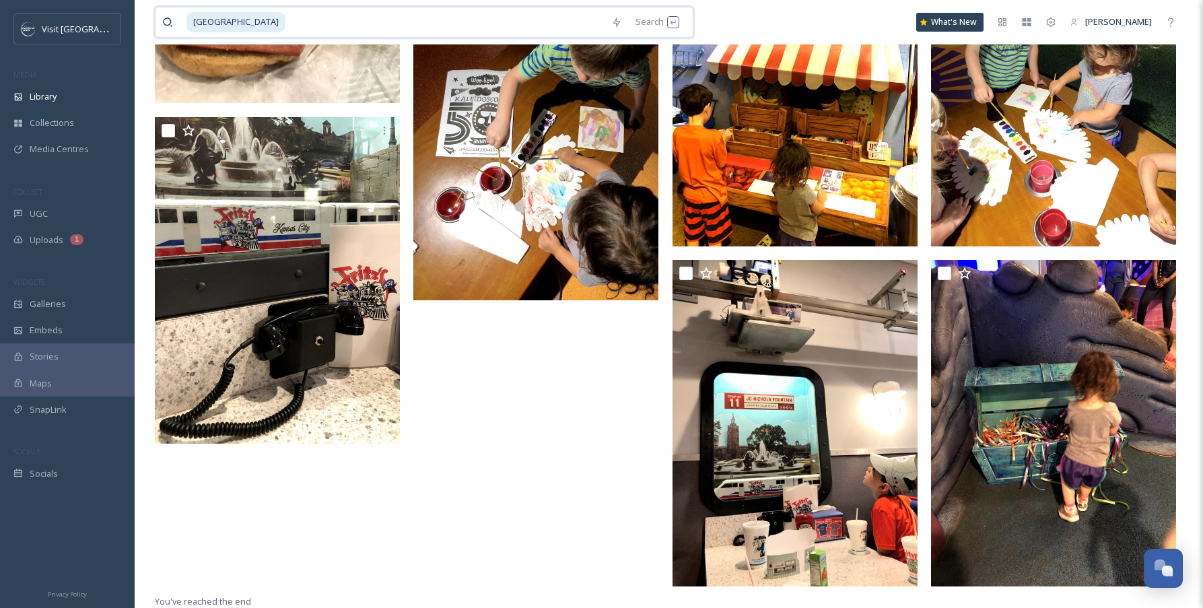
scroll to position [587, 0]
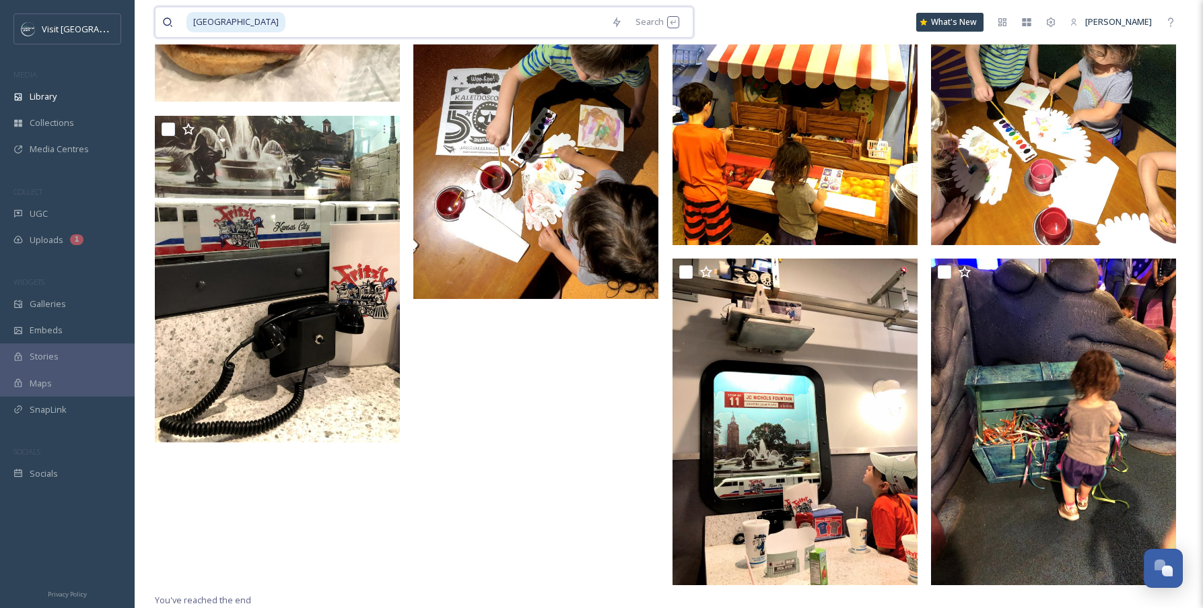
drag, startPoint x: 272, startPoint y: 21, endPoint x: 197, endPoint y: 15, distance: 75.6
click at [197, 15] on div "[GEOGRAPHIC_DATA]" at bounding box center [396, 22] width 418 height 30
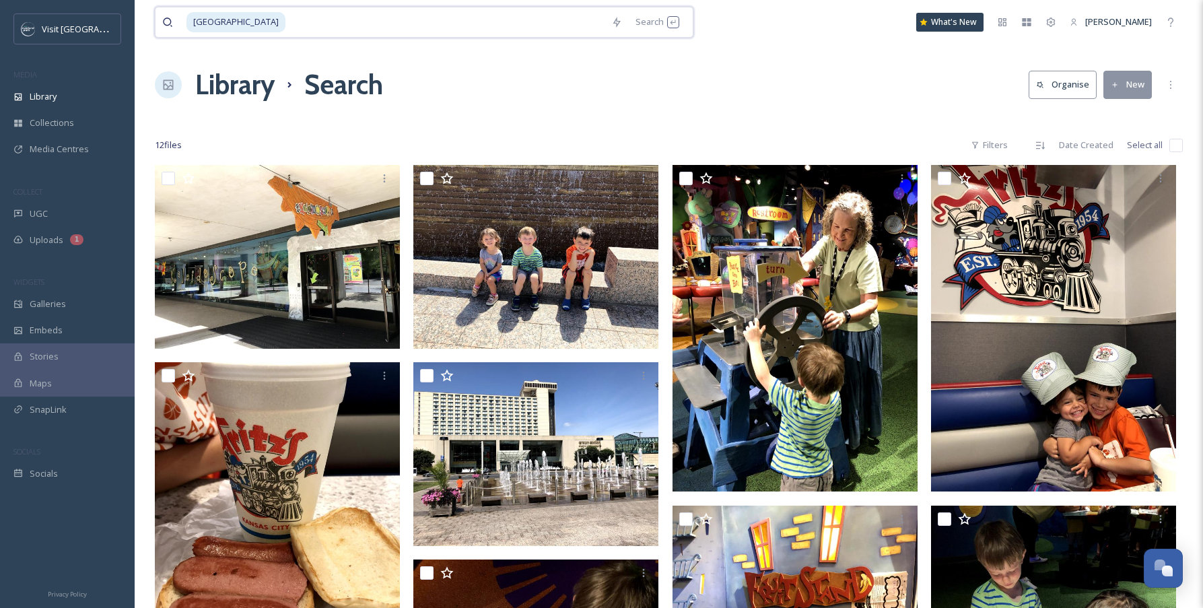
drag, startPoint x: 258, startPoint y: 17, endPoint x: 199, endPoint y: 11, distance: 59.6
click at [199, 11] on div "[GEOGRAPHIC_DATA]" at bounding box center [396, 22] width 418 height 30
type input "C"
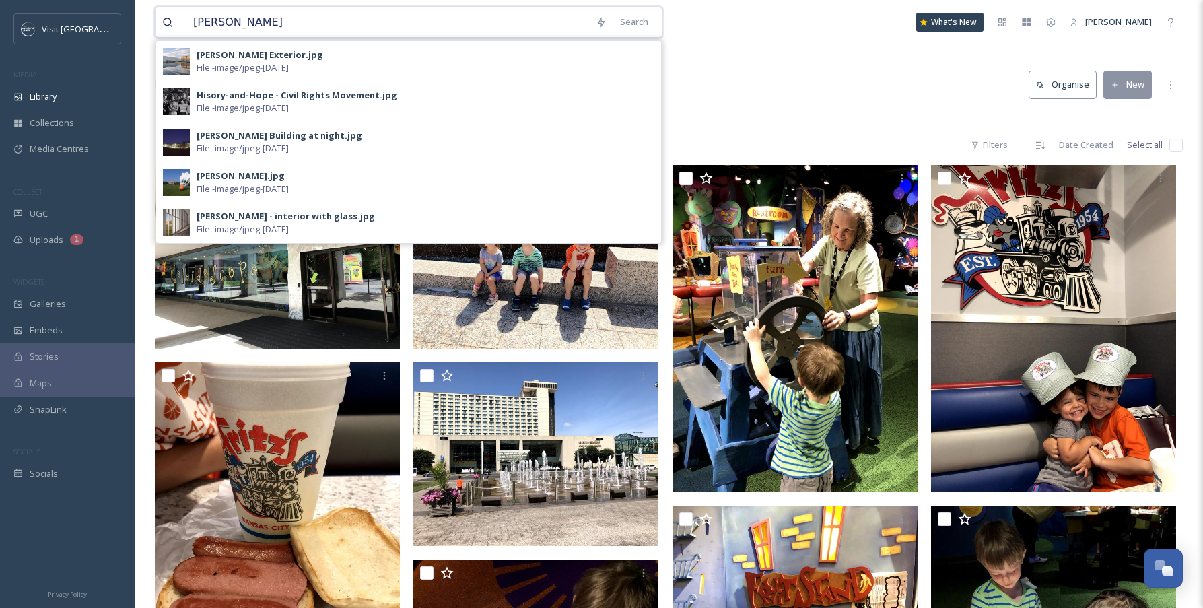
type input "[PERSON_NAME]"
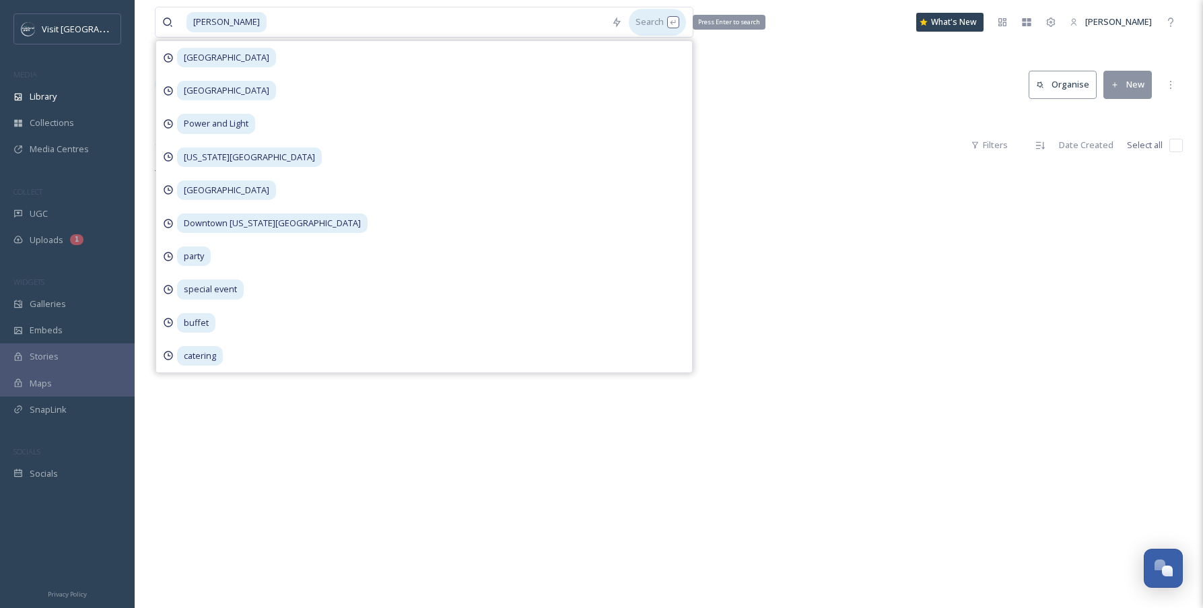
click at [648, 29] on div "Search Press Enter to search" at bounding box center [657, 22] width 57 height 26
click at [848, 92] on div "Library Search Organise New" at bounding box center [669, 85] width 1028 height 40
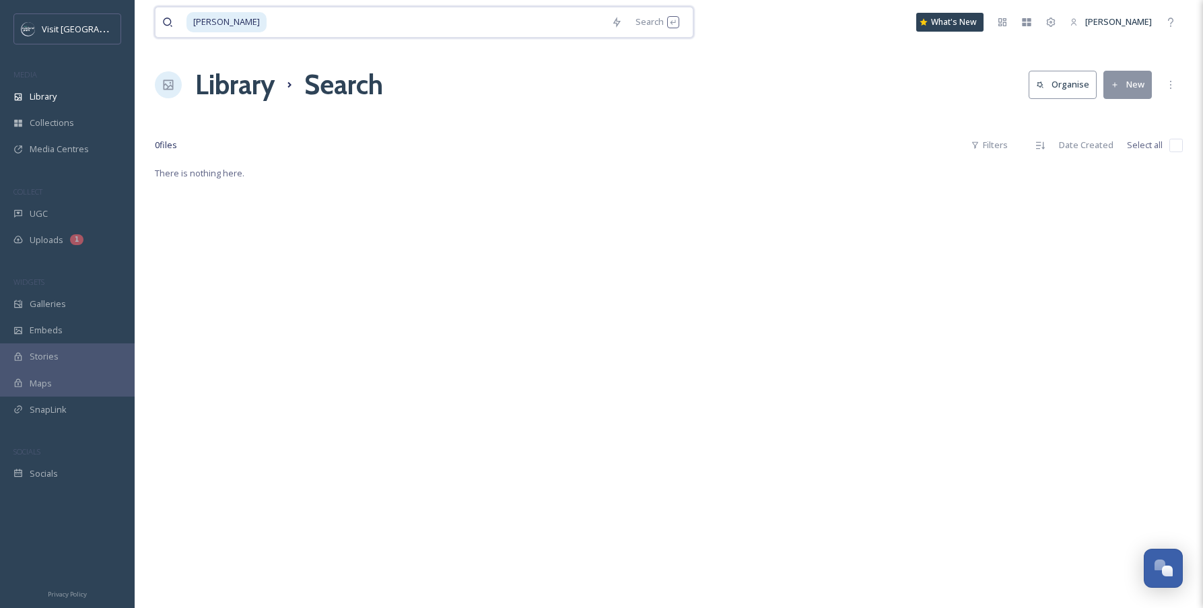
click at [243, 24] on span "[PERSON_NAME]" at bounding box center [227, 22] width 80 height 20
drag, startPoint x: 257, startPoint y: 24, endPoint x: 178, endPoint y: 24, distance: 79.5
click at [178, 24] on div "[PERSON_NAME]" at bounding box center [383, 22] width 442 height 30
type input "[PERSON_NAME]"
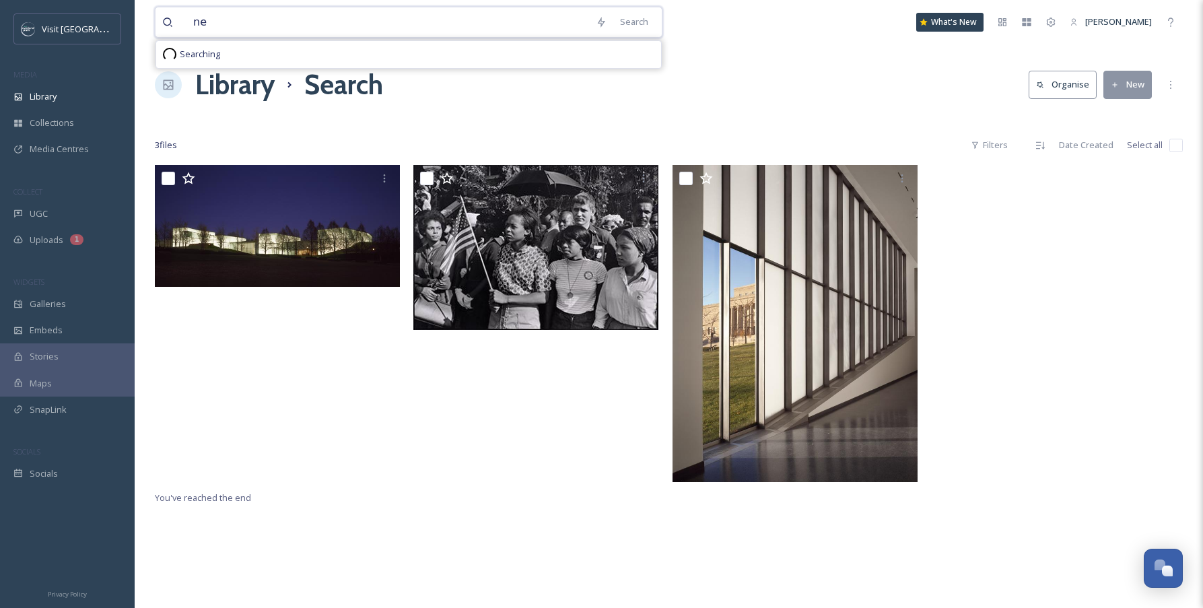
type input "n"
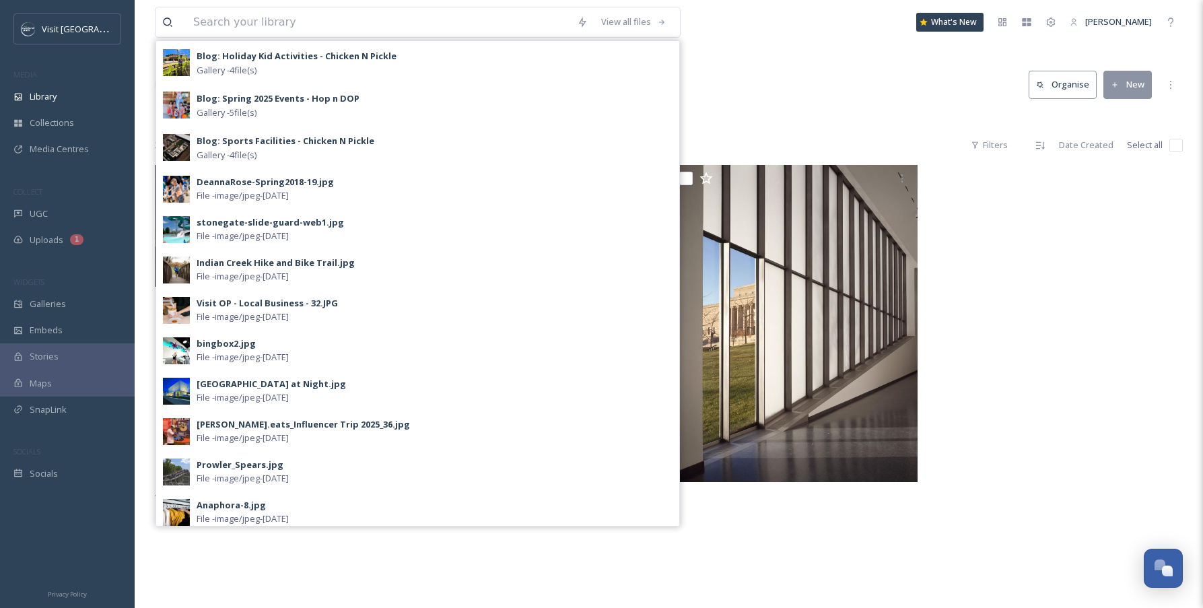
click at [860, 45] on div "View all files Blog: Holiday Kid Activities - Chicken N Pickle Gallery - 4 file…" at bounding box center [669, 386] width 1069 height 773
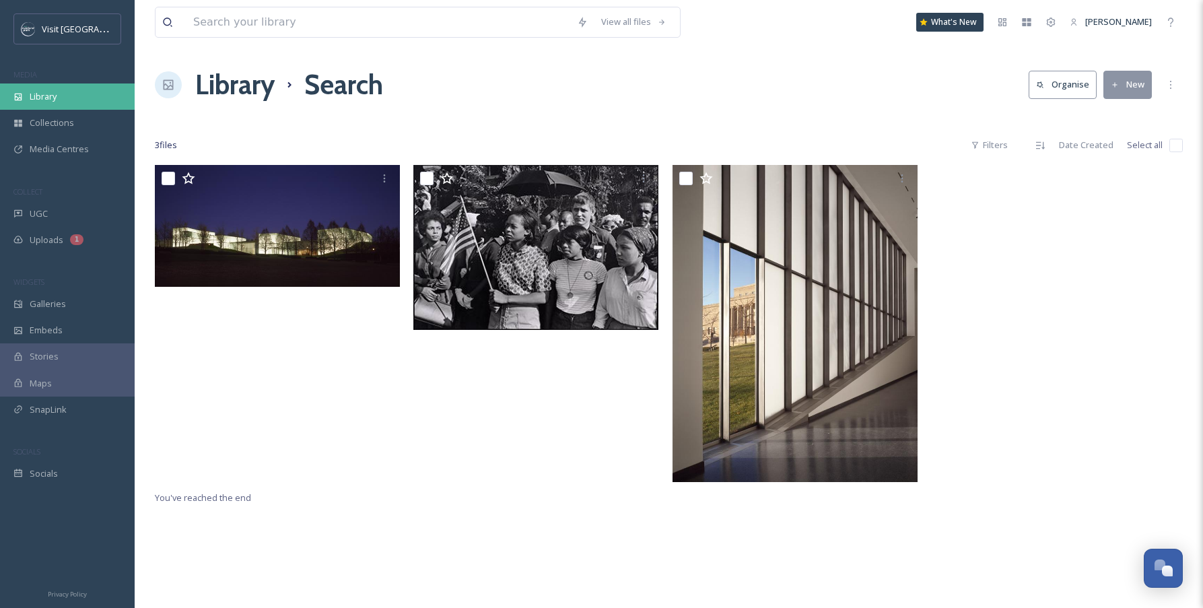
click at [53, 92] on span "Library" at bounding box center [43, 96] width 27 height 13
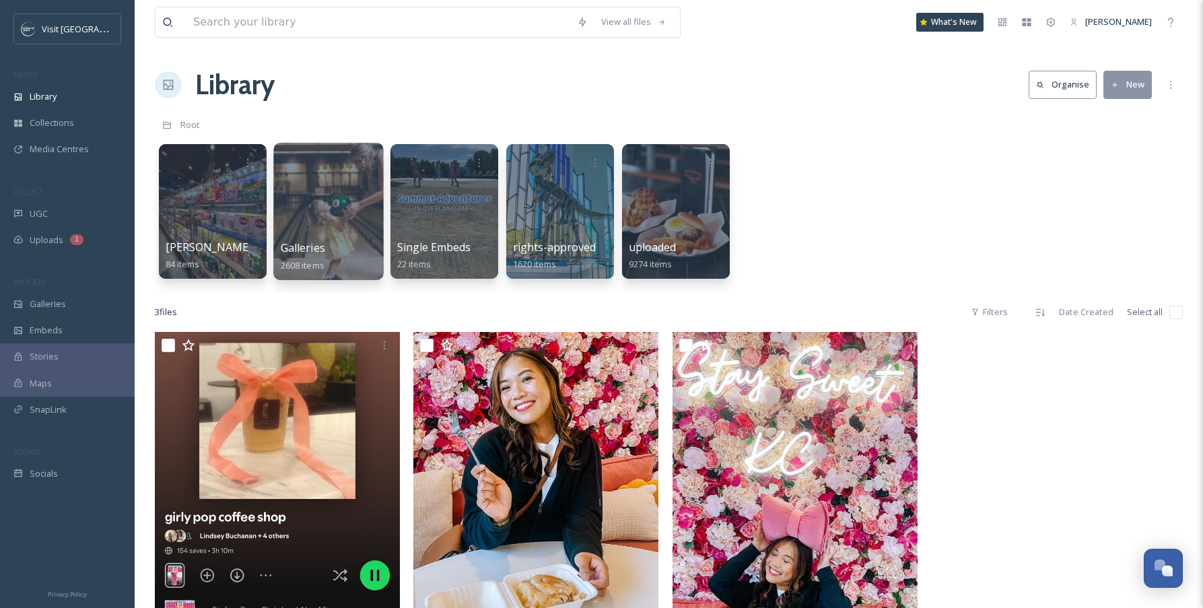
click at [313, 189] on div at bounding box center [328, 211] width 110 height 137
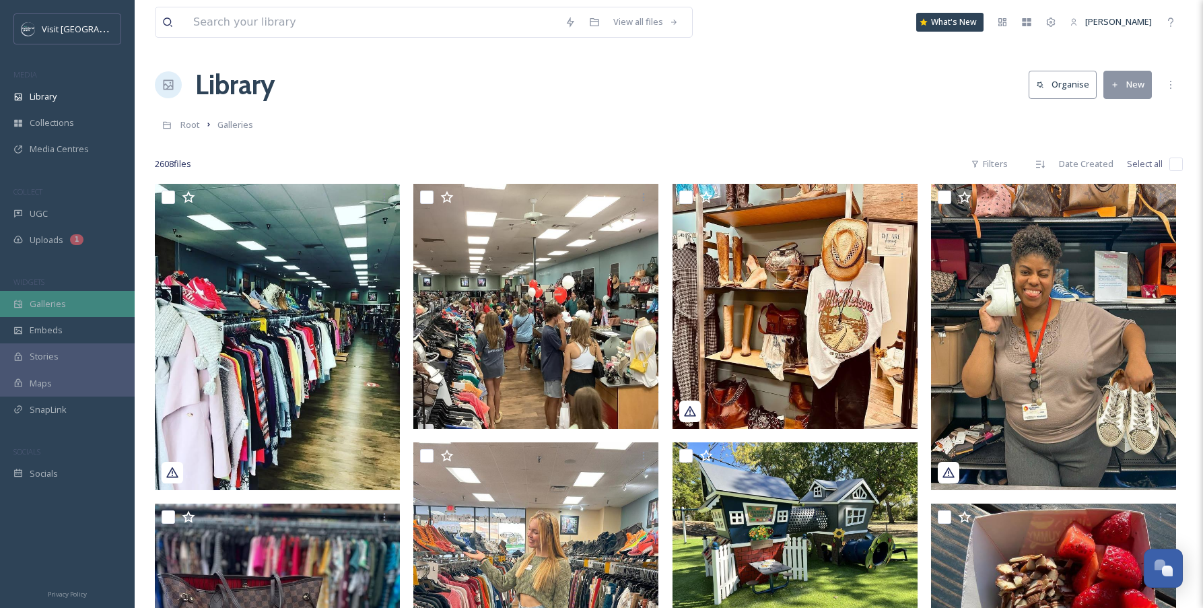
click at [40, 304] on span "Galleries" at bounding box center [48, 304] width 36 height 13
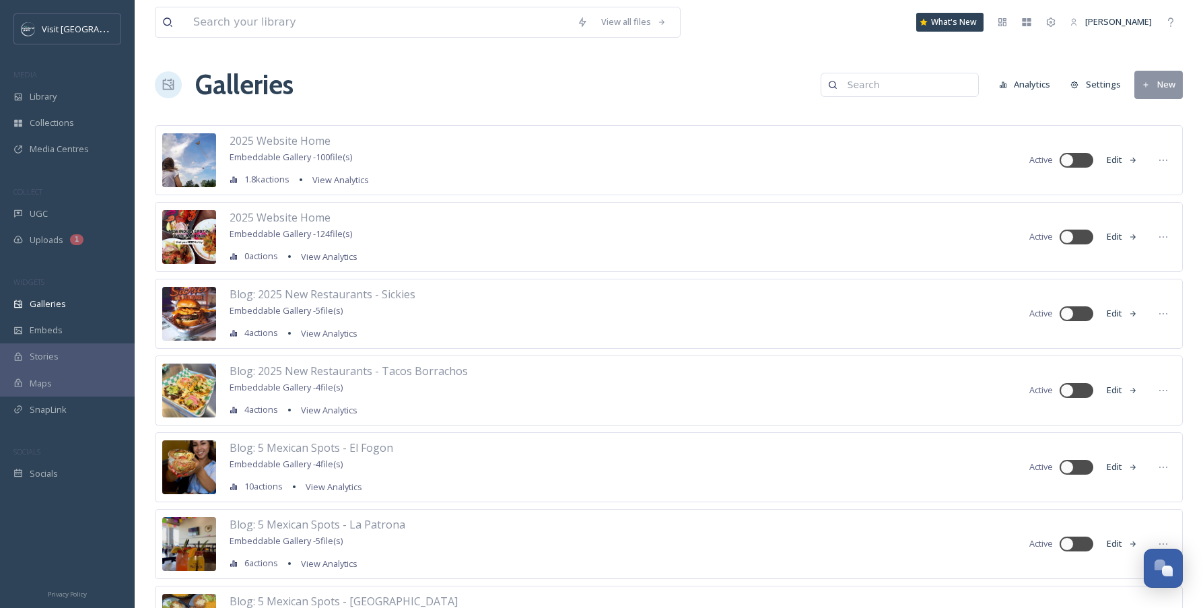
click at [861, 90] on input at bounding box center [906, 84] width 131 height 27
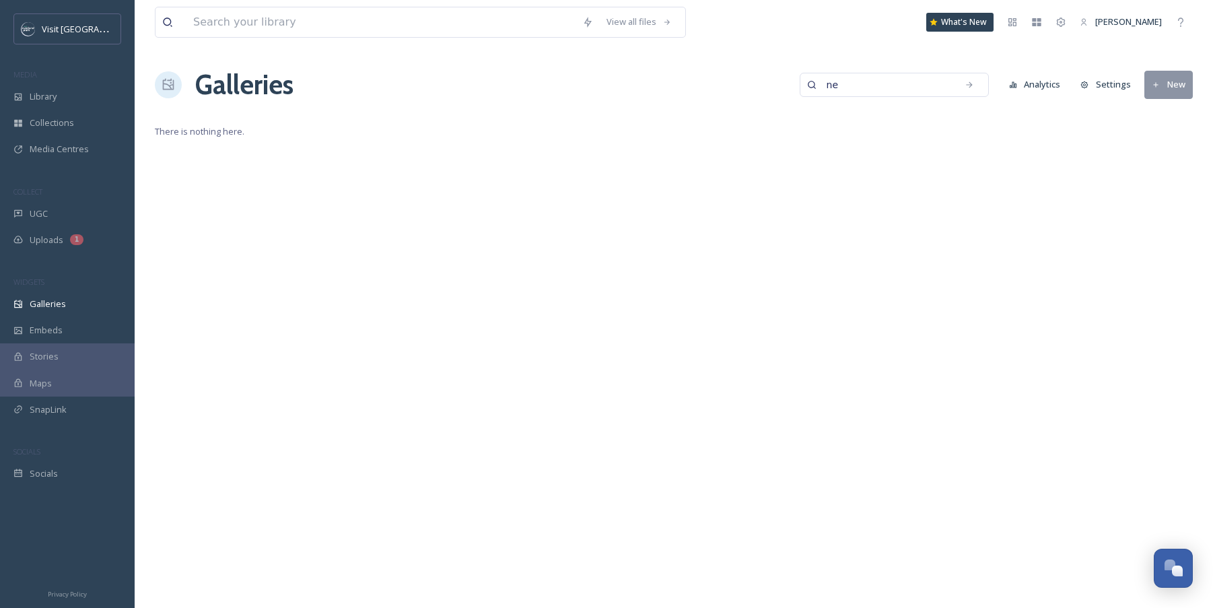
type input "n"
click at [83, 96] on div "Library" at bounding box center [67, 96] width 135 height 26
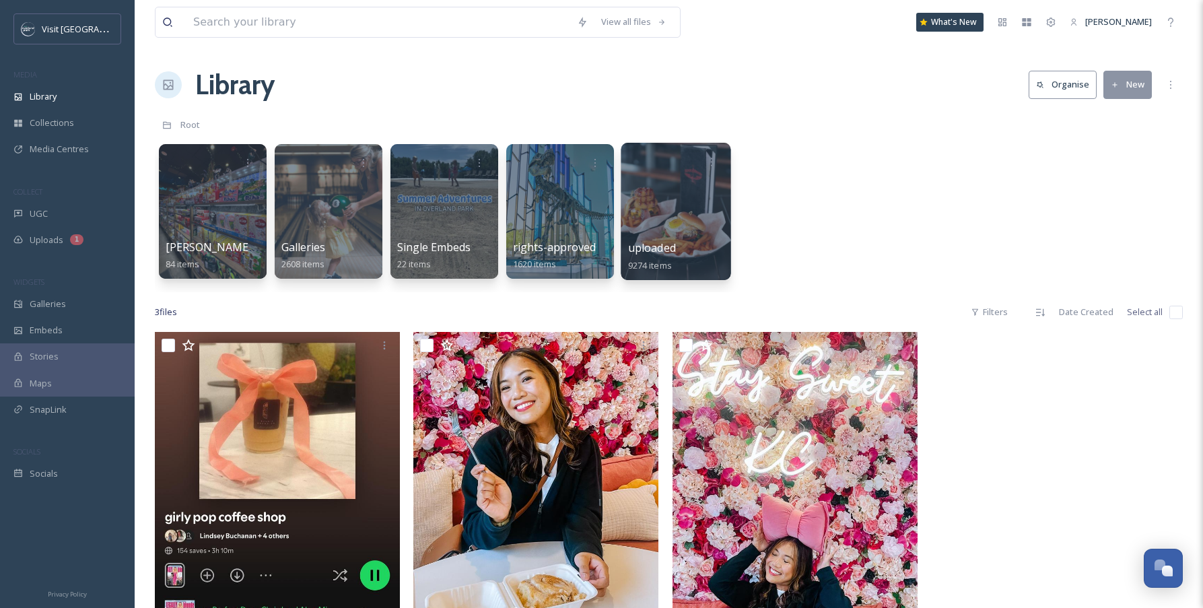
click at [692, 220] on div at bounding box center [676, 211] width 110 height 137
